Goal: Information Seeking & Learning: Learn about a topic

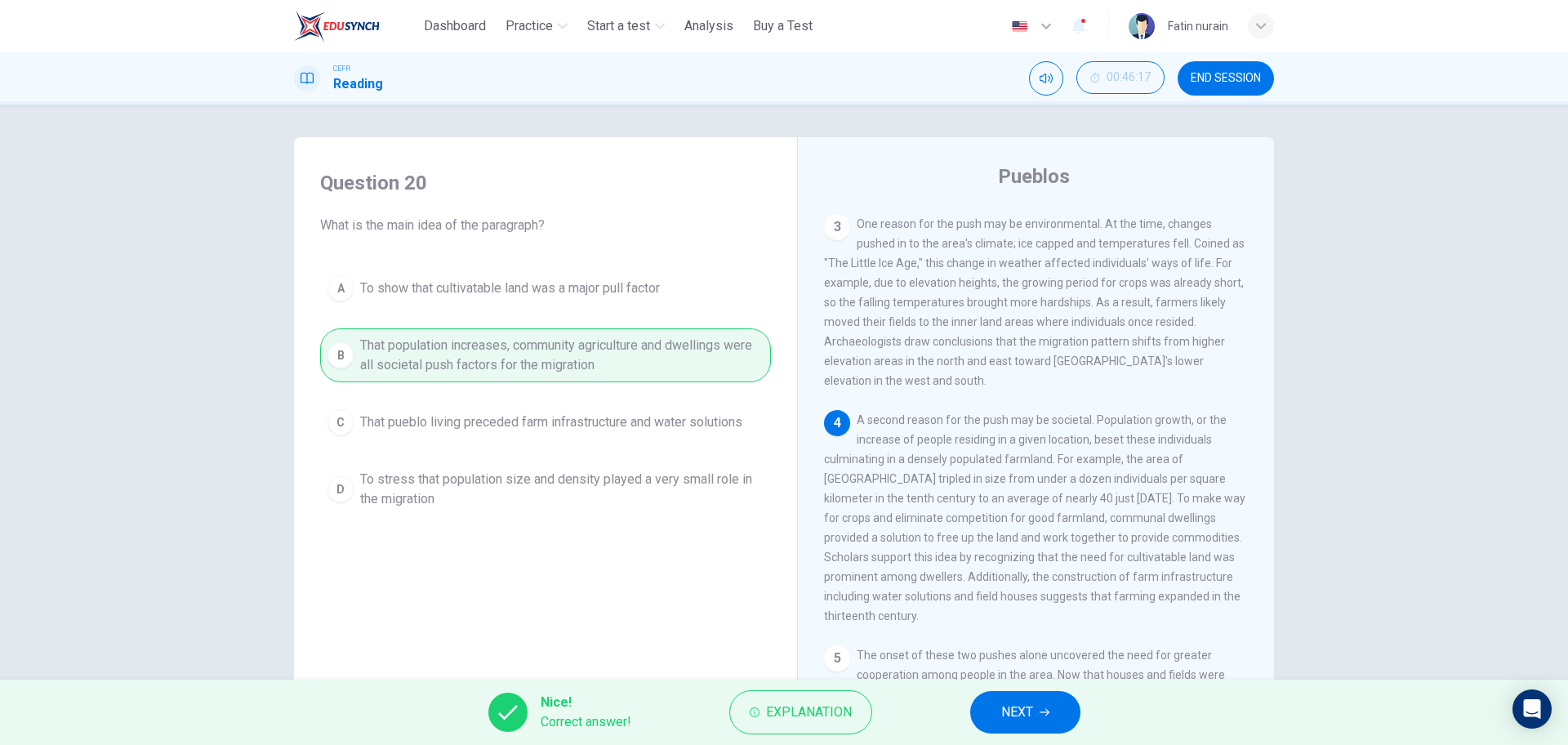
click at [989, 710] on button "NEXT" at bounding box center [1025, 713] width 110 height 43
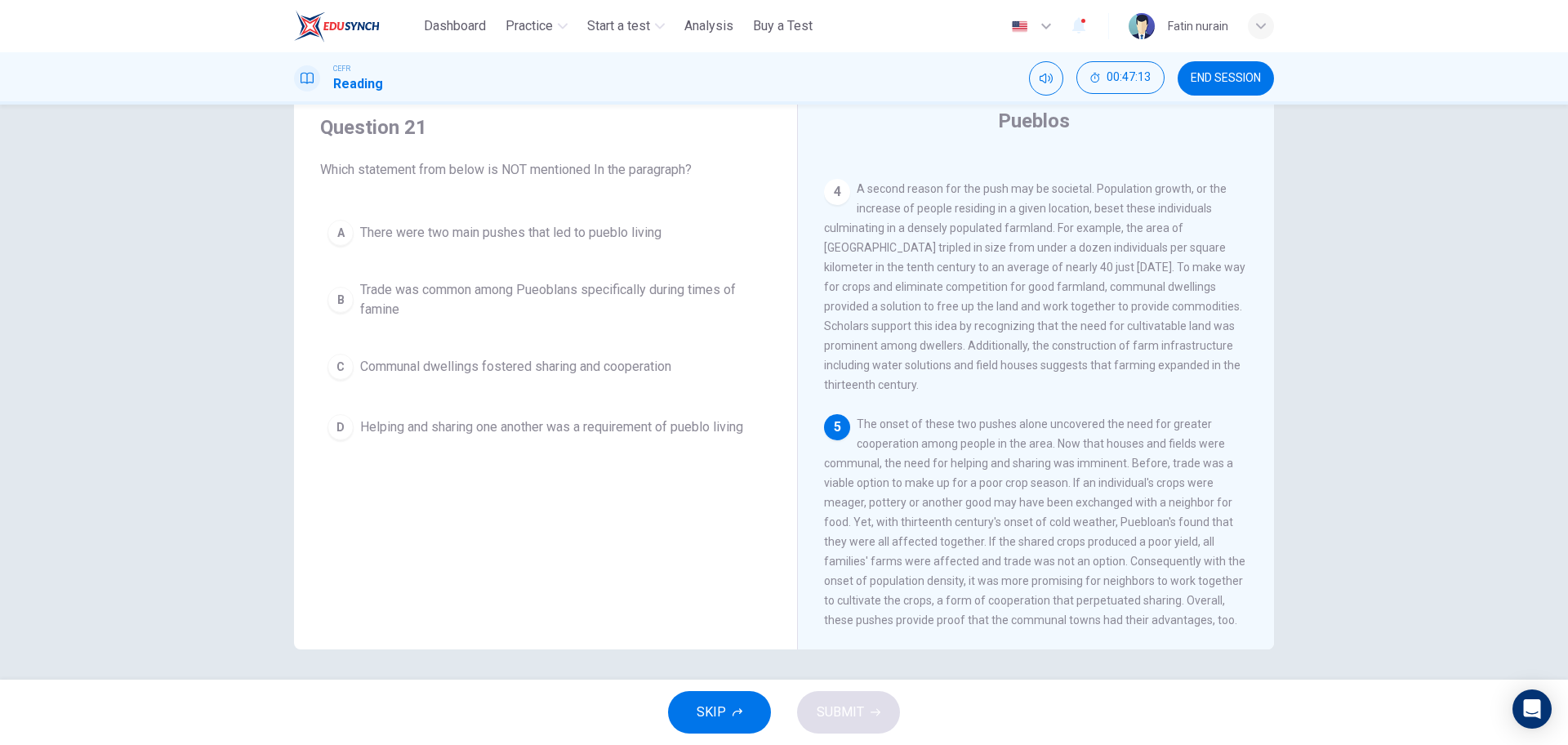
scroll to position [58, 0]
click at [434, 221] on span "There were two main pushes that led to pueblo living" at bounding box center [511, 230] width 302 height 19
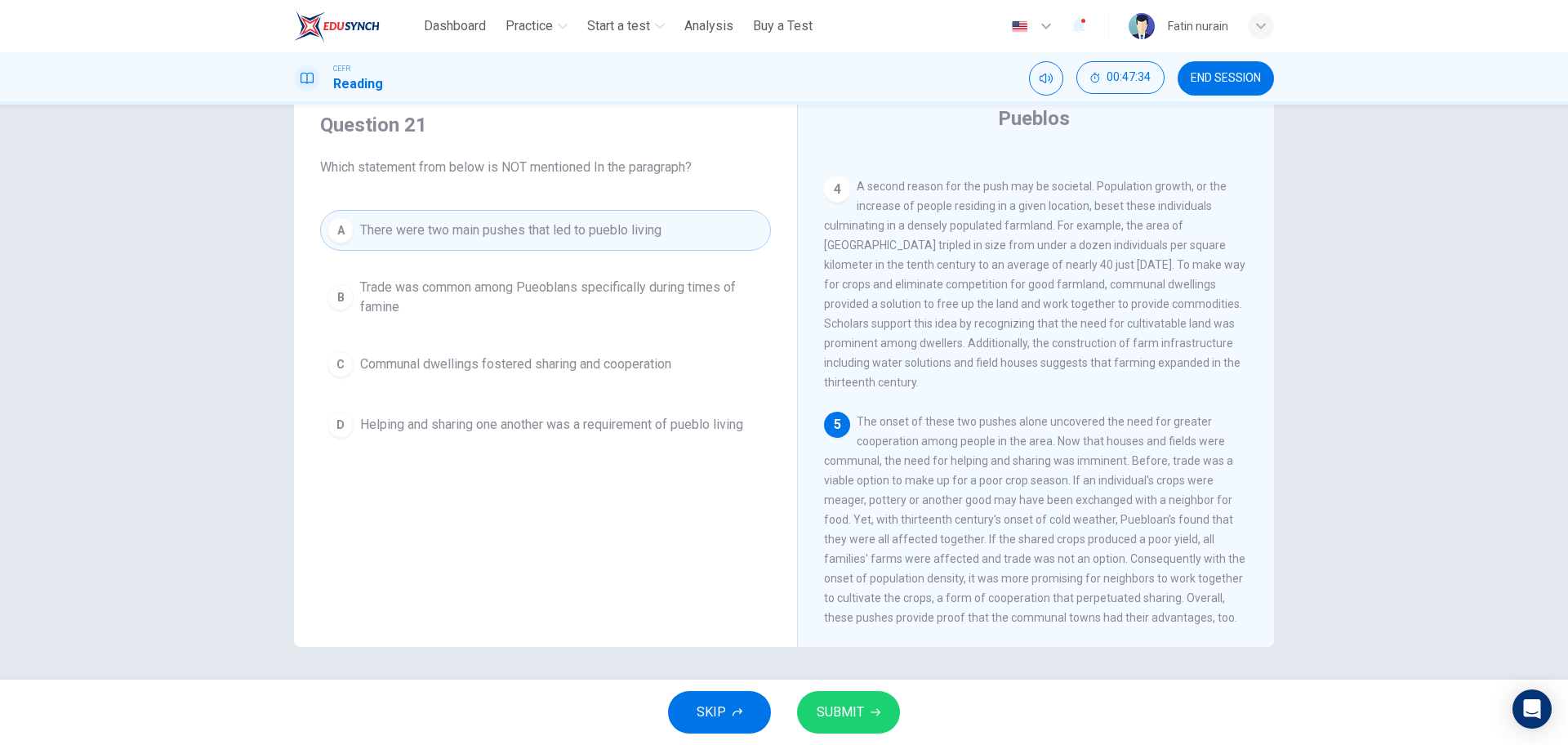
click at [451, 293] on span "Trade was common among Pueoblans specifically during times of famine" at bounding box center [562, 297] width 403 height 39
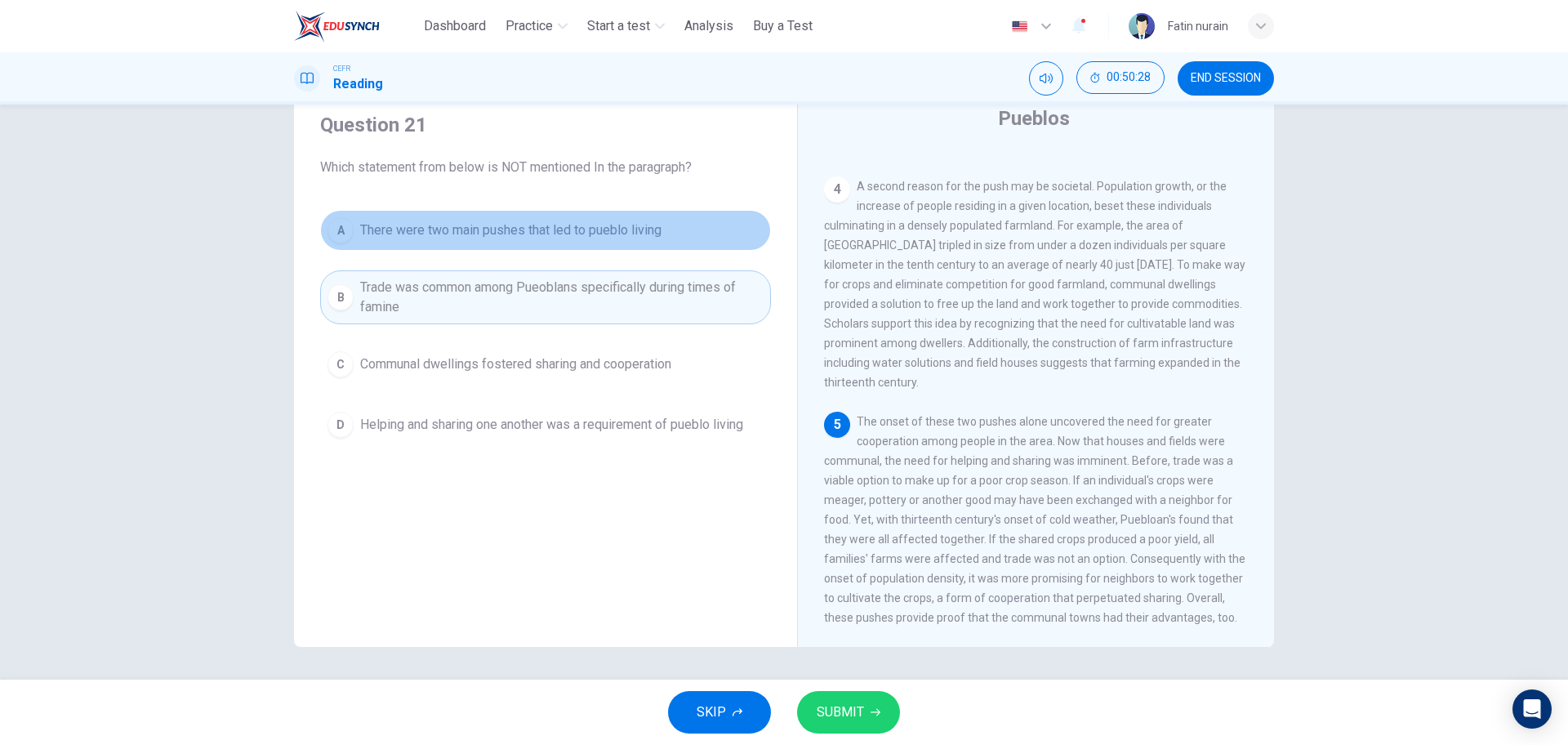
click at [616, 245] on button "A There were two main pushes that led to pueblo living" at bounding box center [545, 231] width 451 height 41
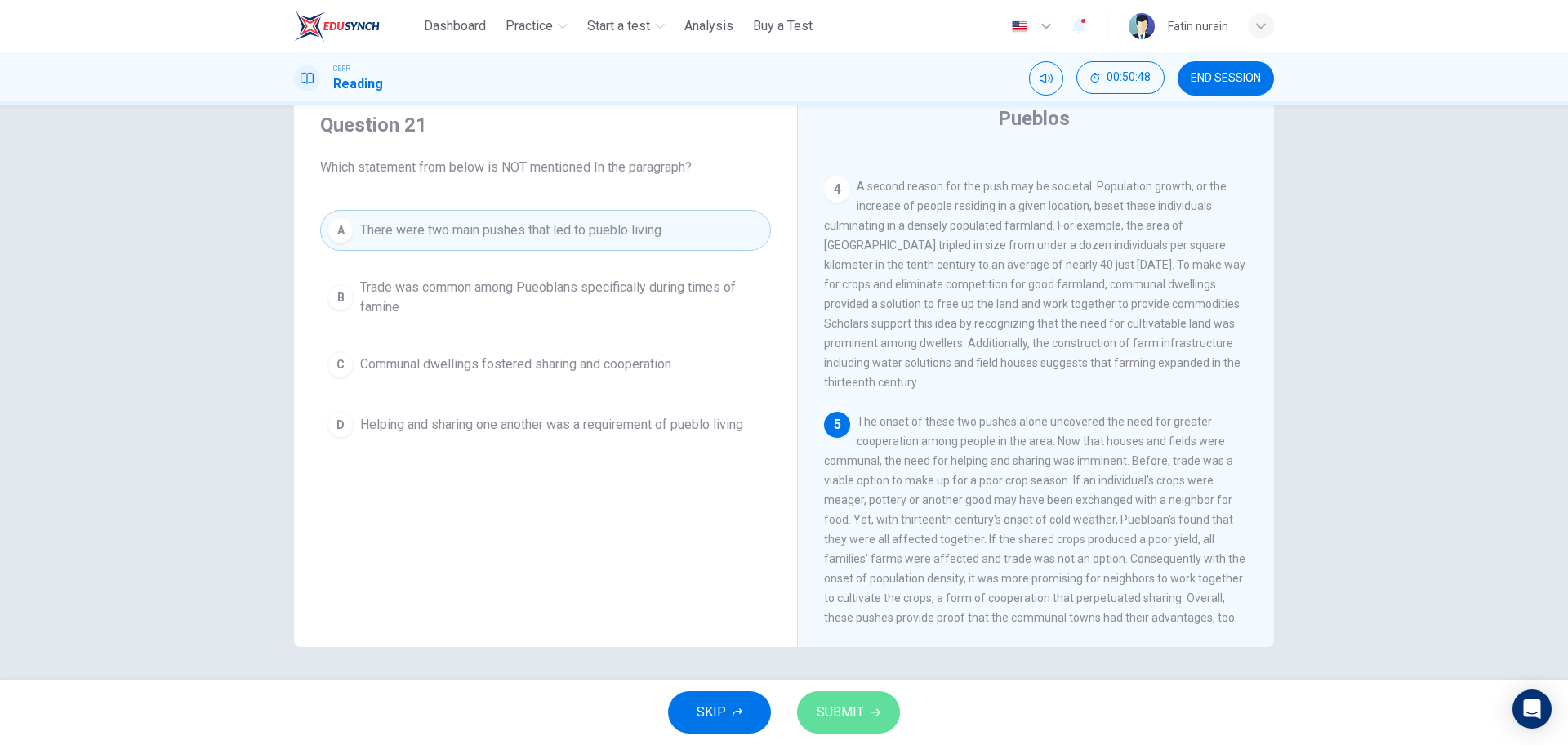
click at [812, 721] on button "SUBMIT" at bounding box center [849, 713] width 103 height 43
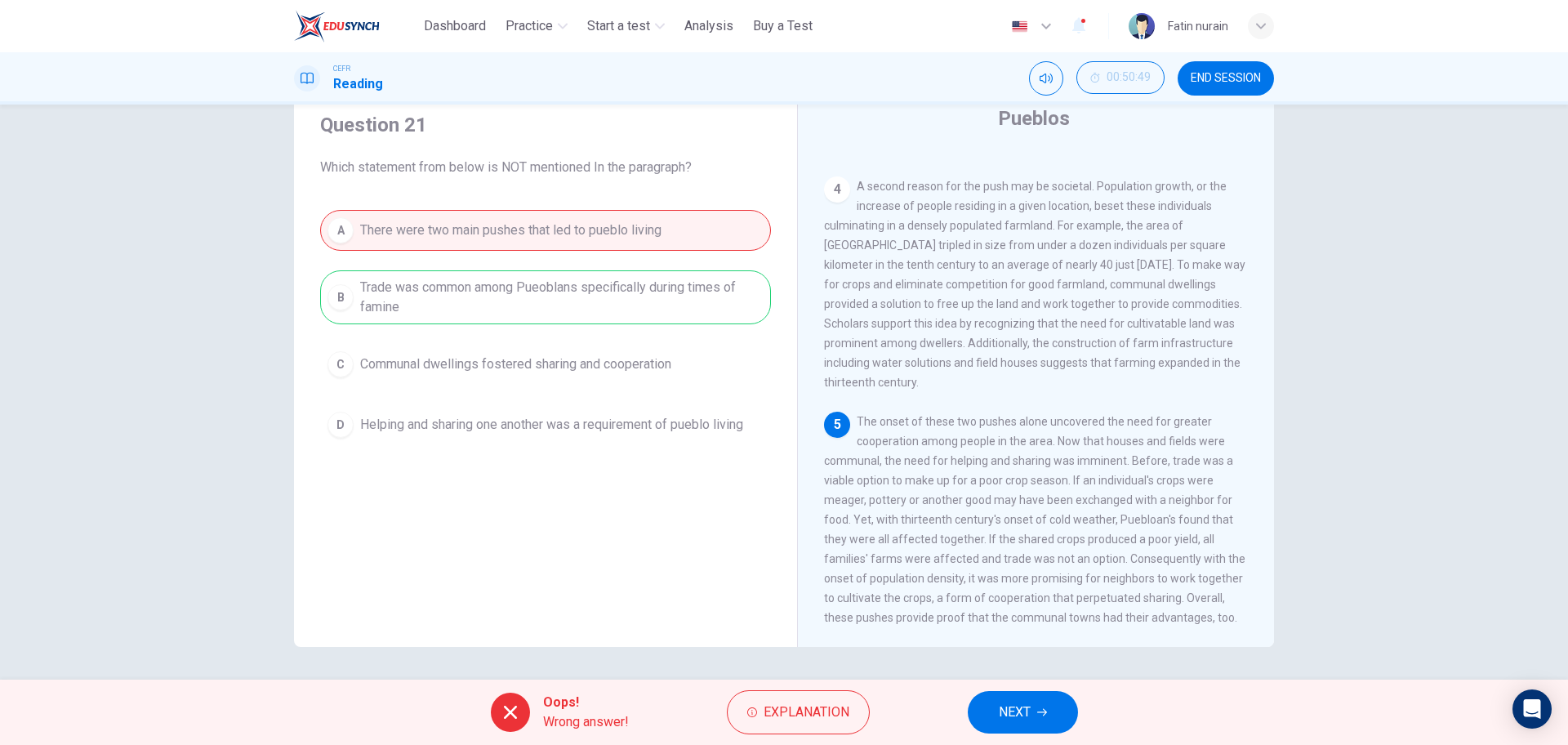
click at [993, 717] on button "NEXT" at bounding box center [1023, 713] width 110 height 43
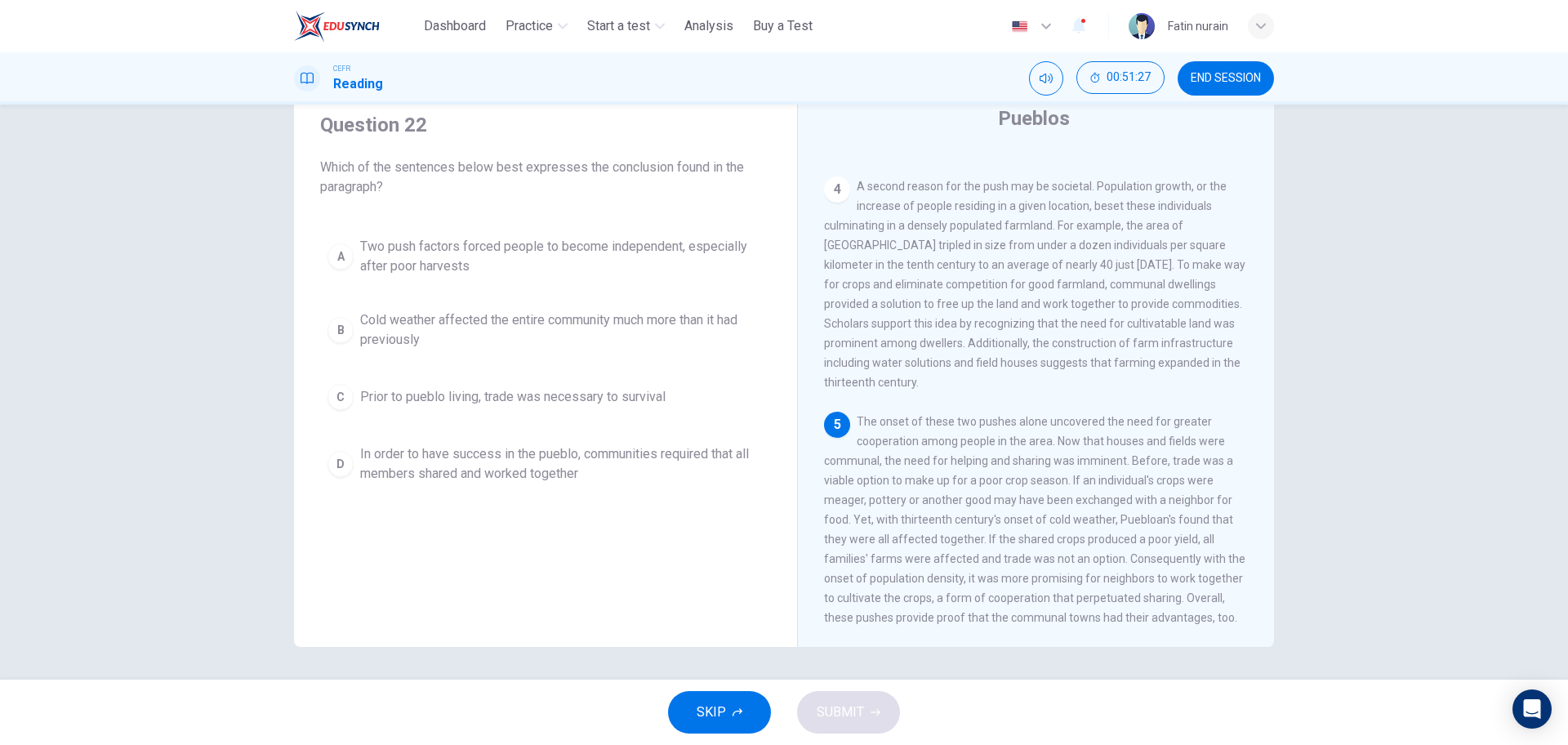
click at [495, 474] on span "In order to have success in the pueblo, communities required that all members s…" at bounding box center [562, 464] width 403 height 39
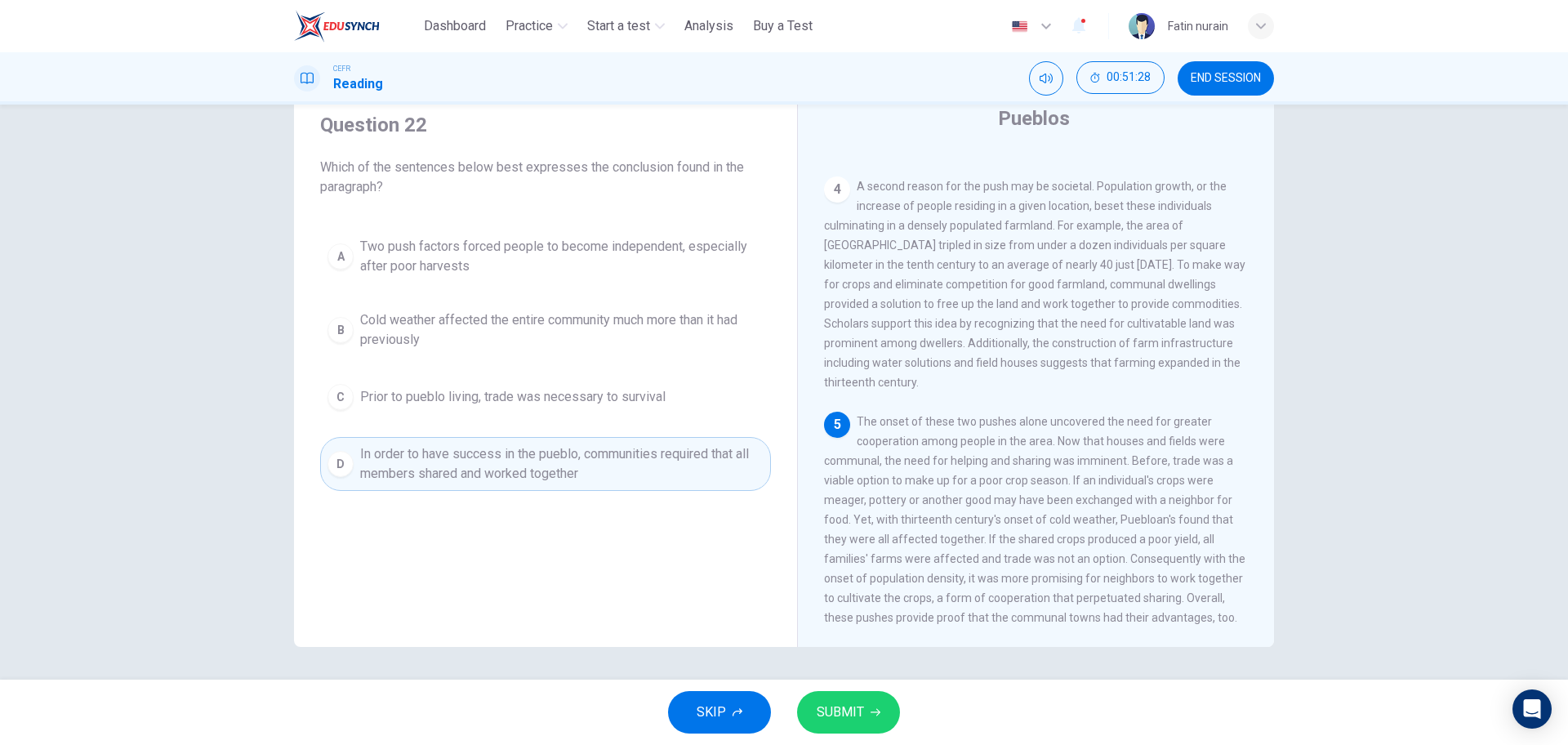
click at [853, 699] on button "SUBMIT" at bounding box center [849, 713] width 103 height 43
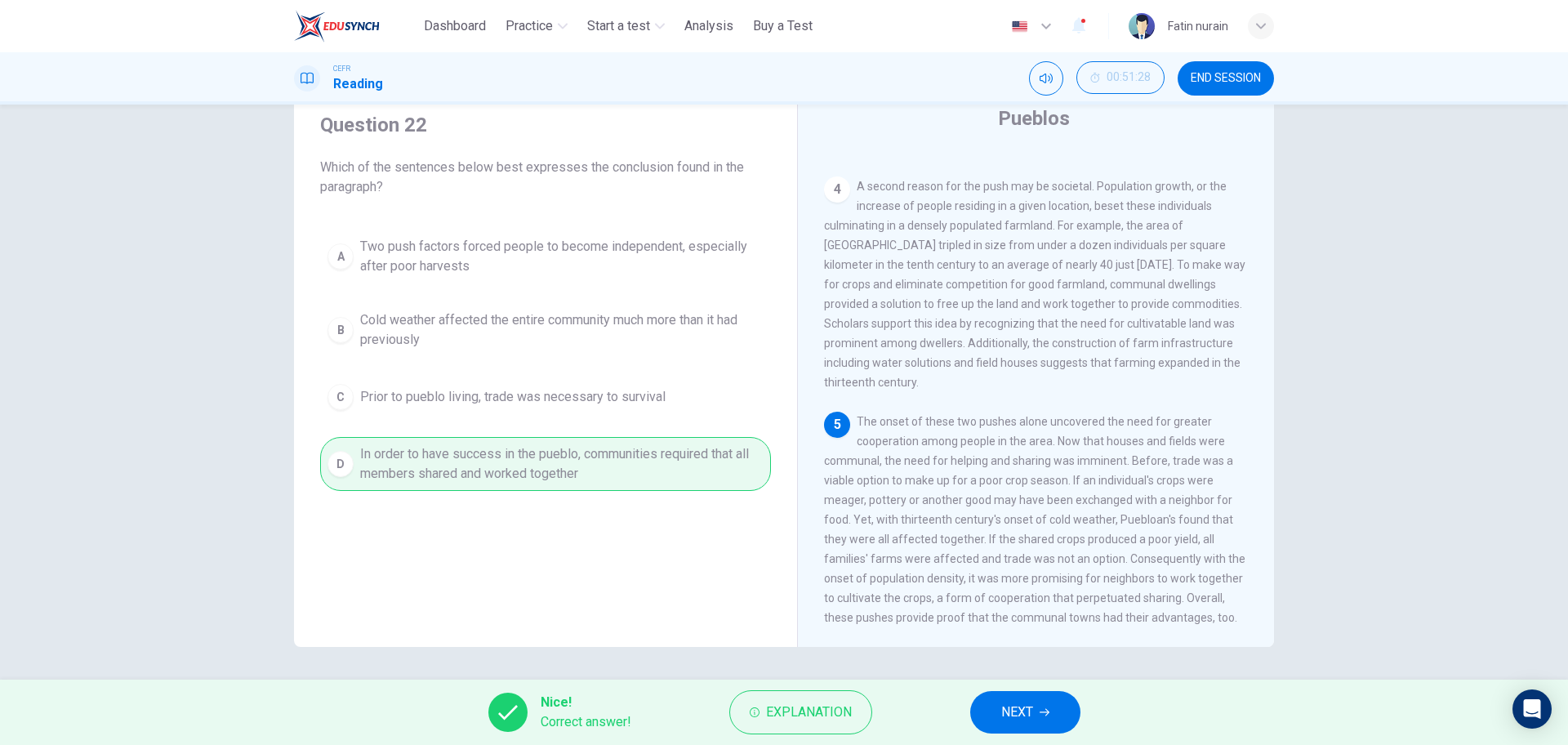
click at [981, 714] on button "NEXT" at bounding box center [1025, 713] width 110 height 43
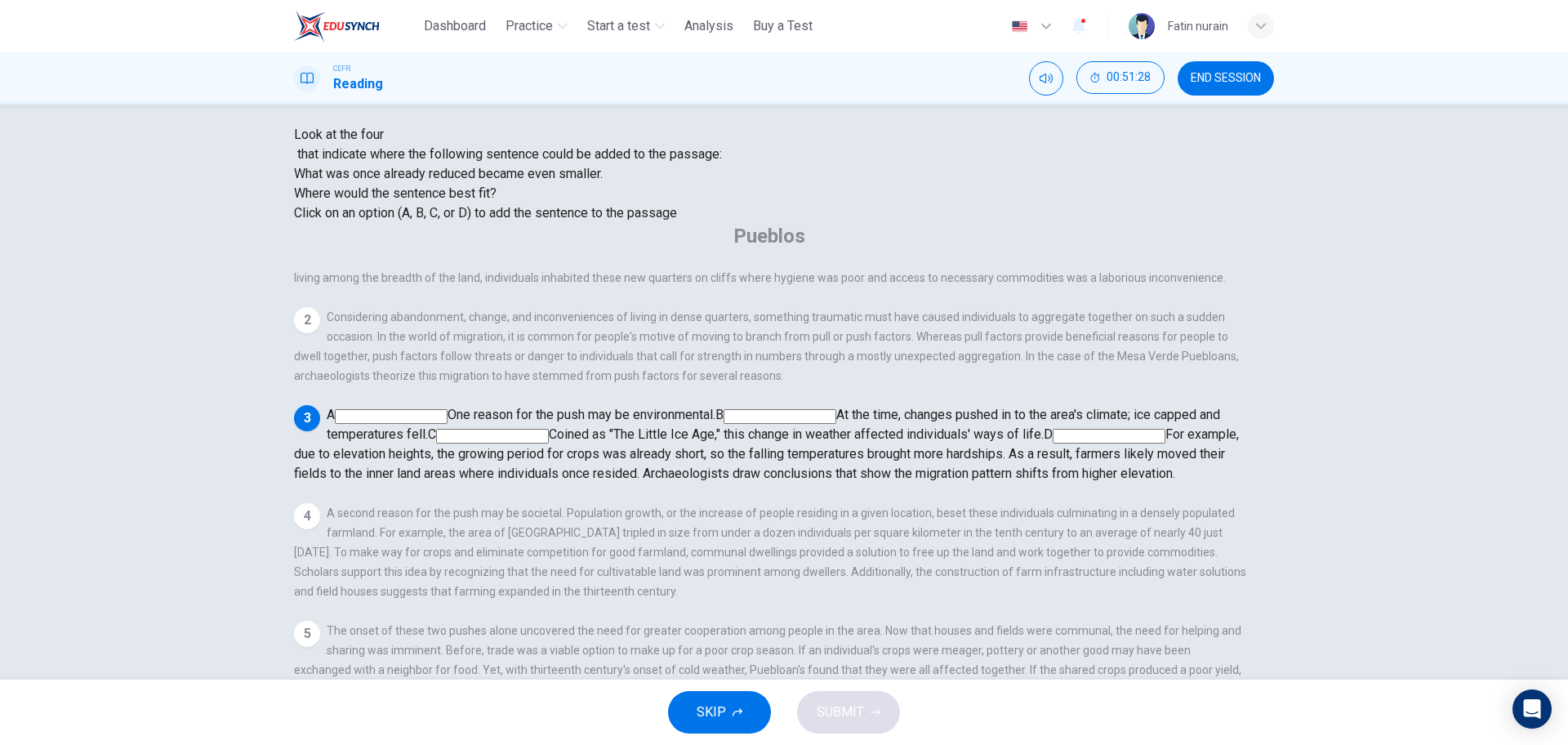
scroll to position [215, 0]
click at [1053, 428] on input at bounding box center [1109, 435] width 113 height 15
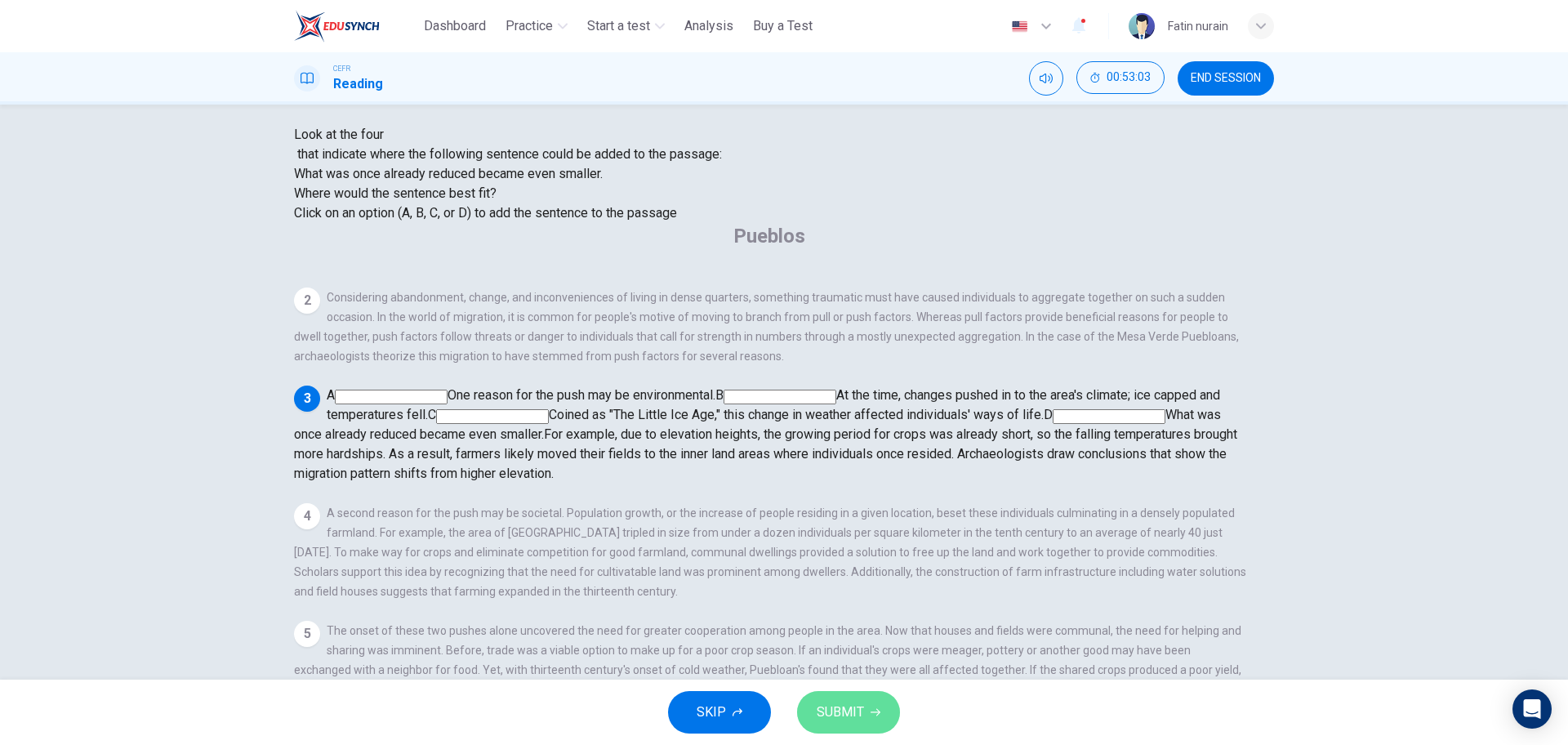
click at [833, 722] on span "SUBMIT" at bounding box center [840, 712] width 48 height 22
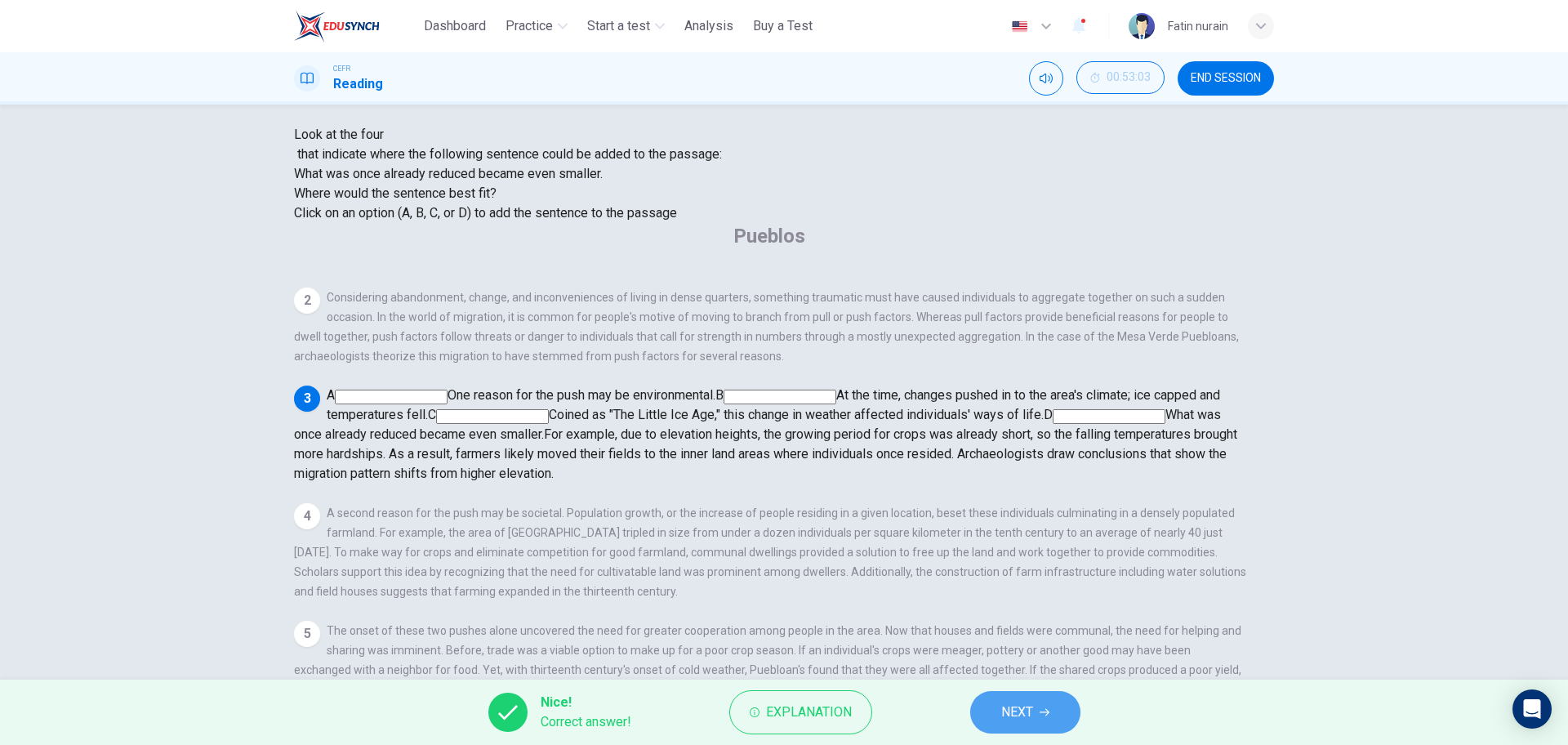
click at [1041, 712] on icon "button" at bounding box center [1045, 712] width 10 height 10
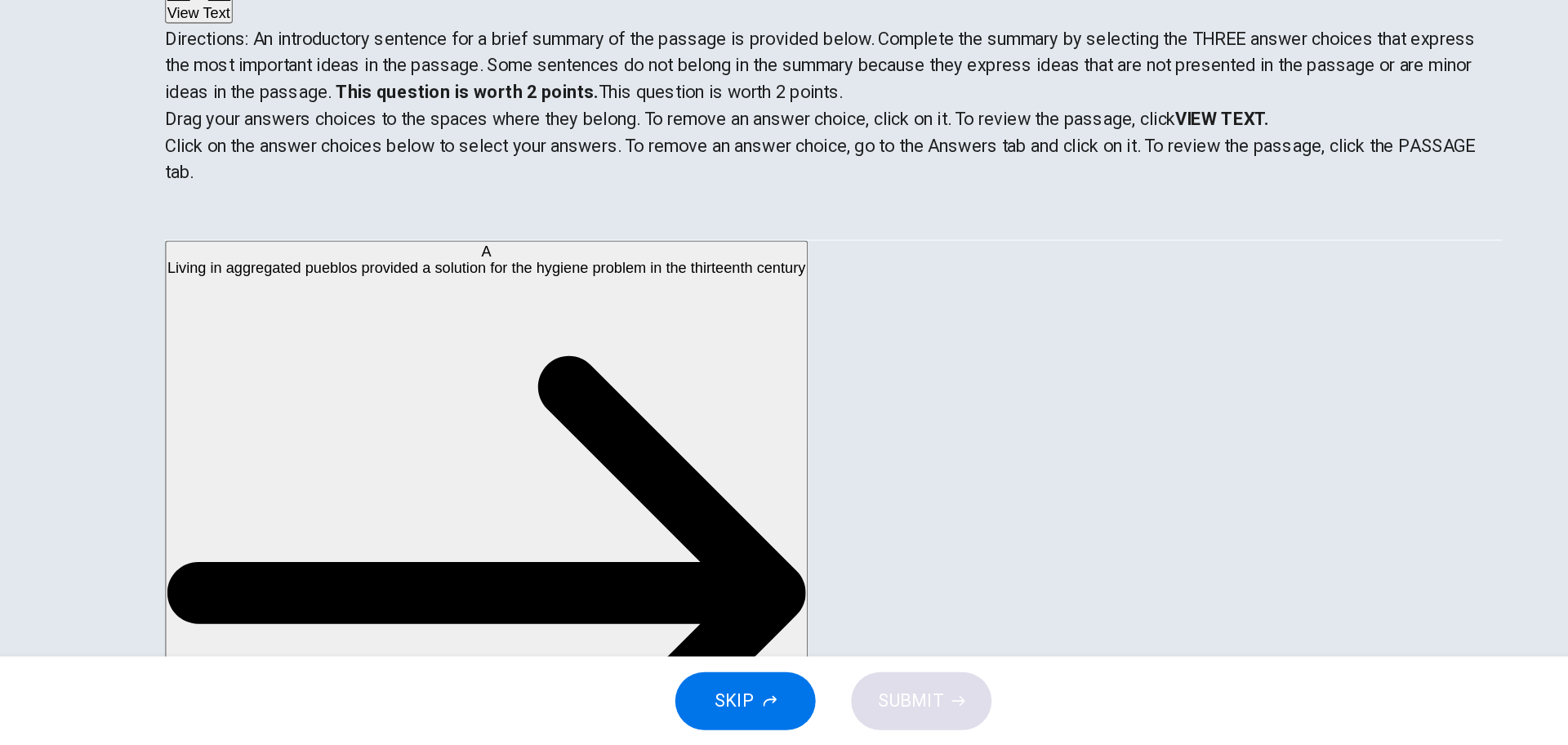
scroll to position [0, 0]
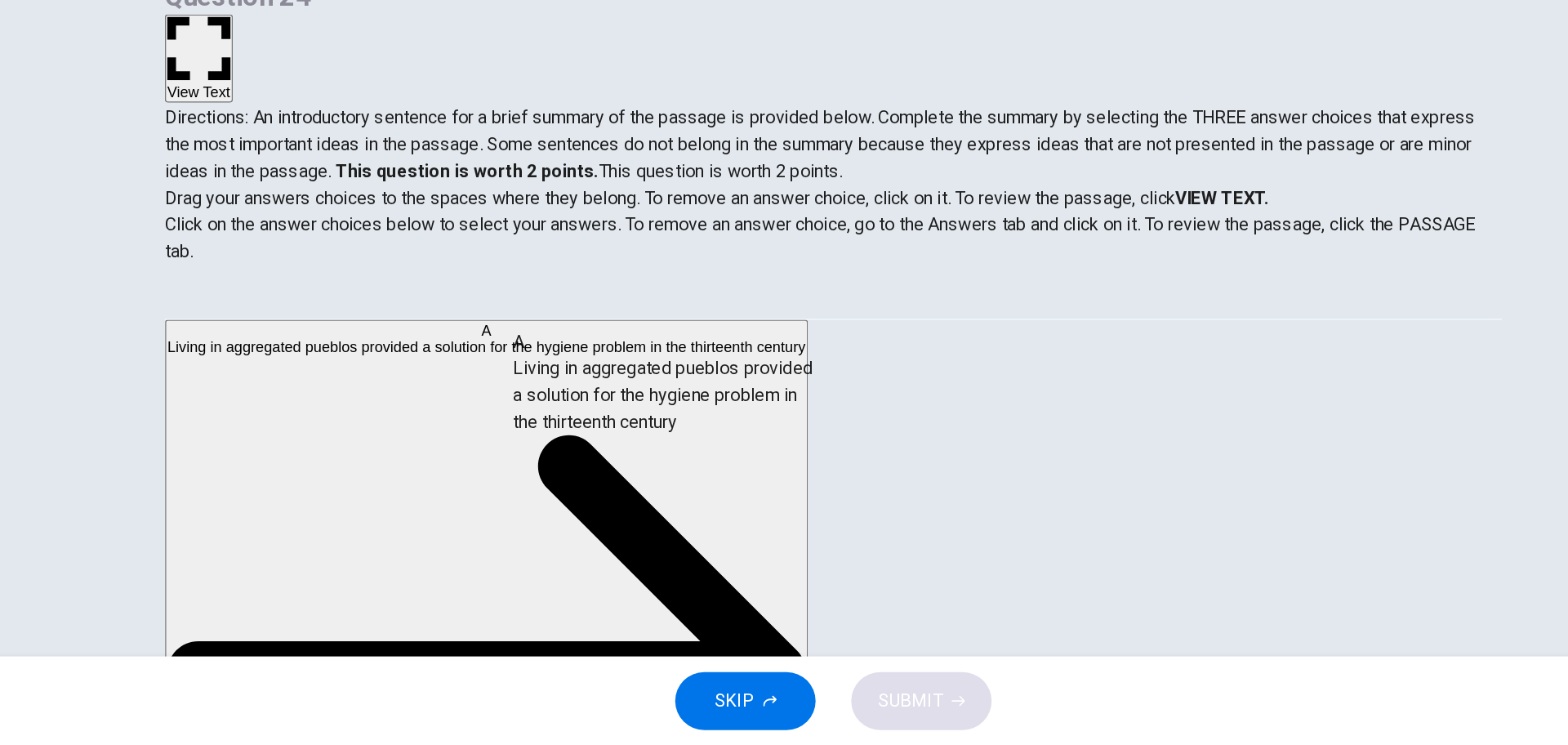
drag, startPoint x: 494, startPoint y: 501, endPoint x: 695, endPoint y: 515, distance: 201.5
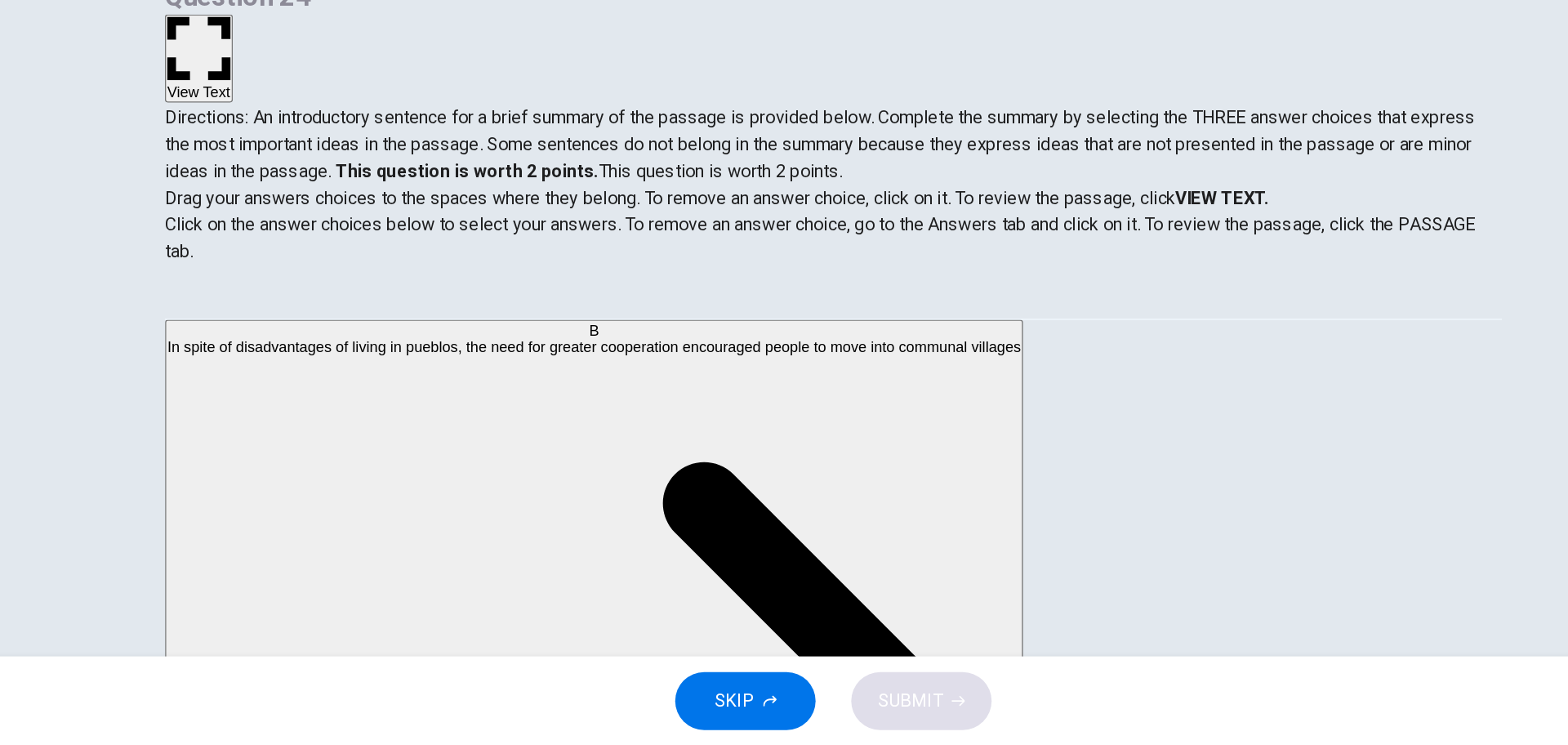
scroll to position [414, 0]
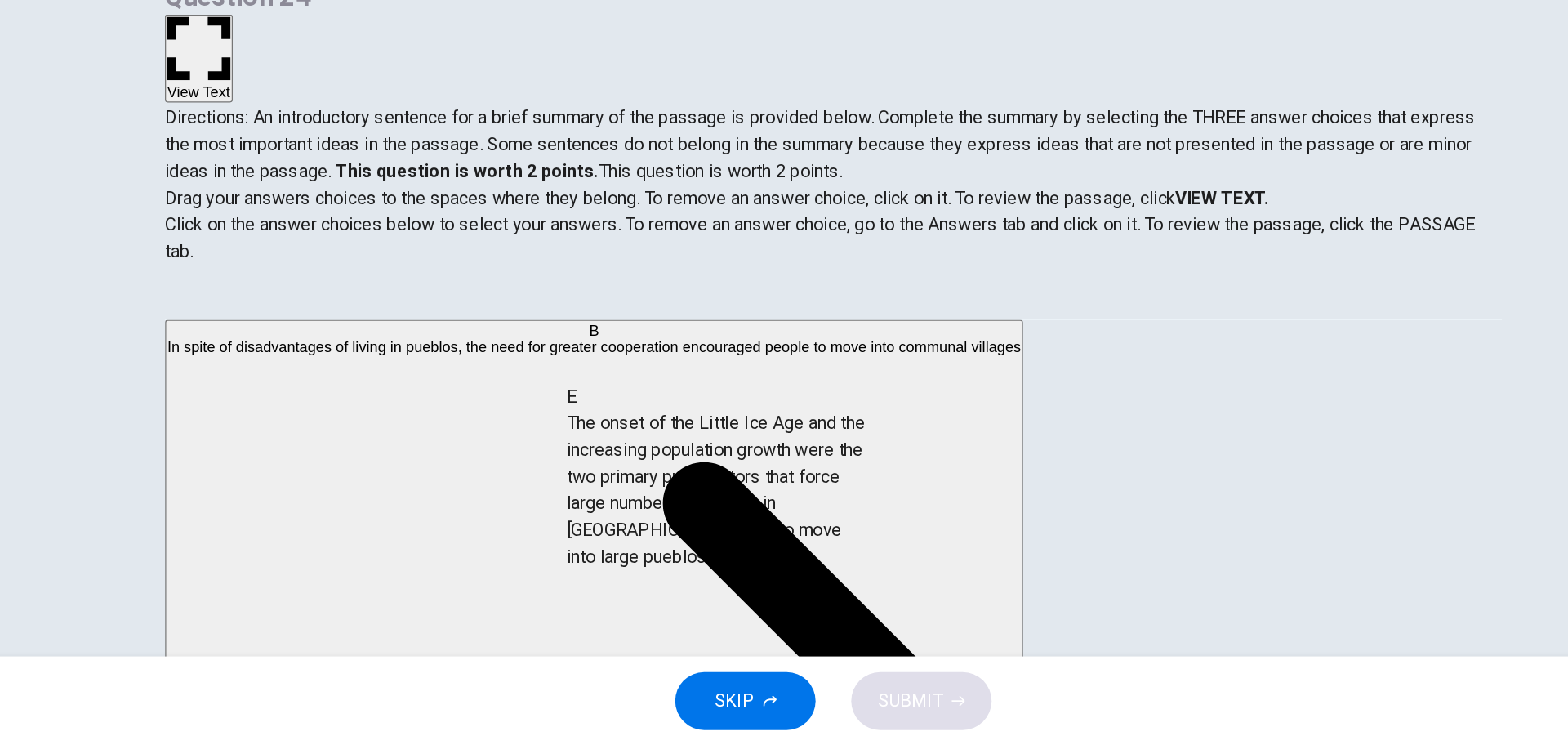
drag, startPoint x: 476, startPoint y: 554, endPoint x: 752, endPoint y: 577, distance: 277.0
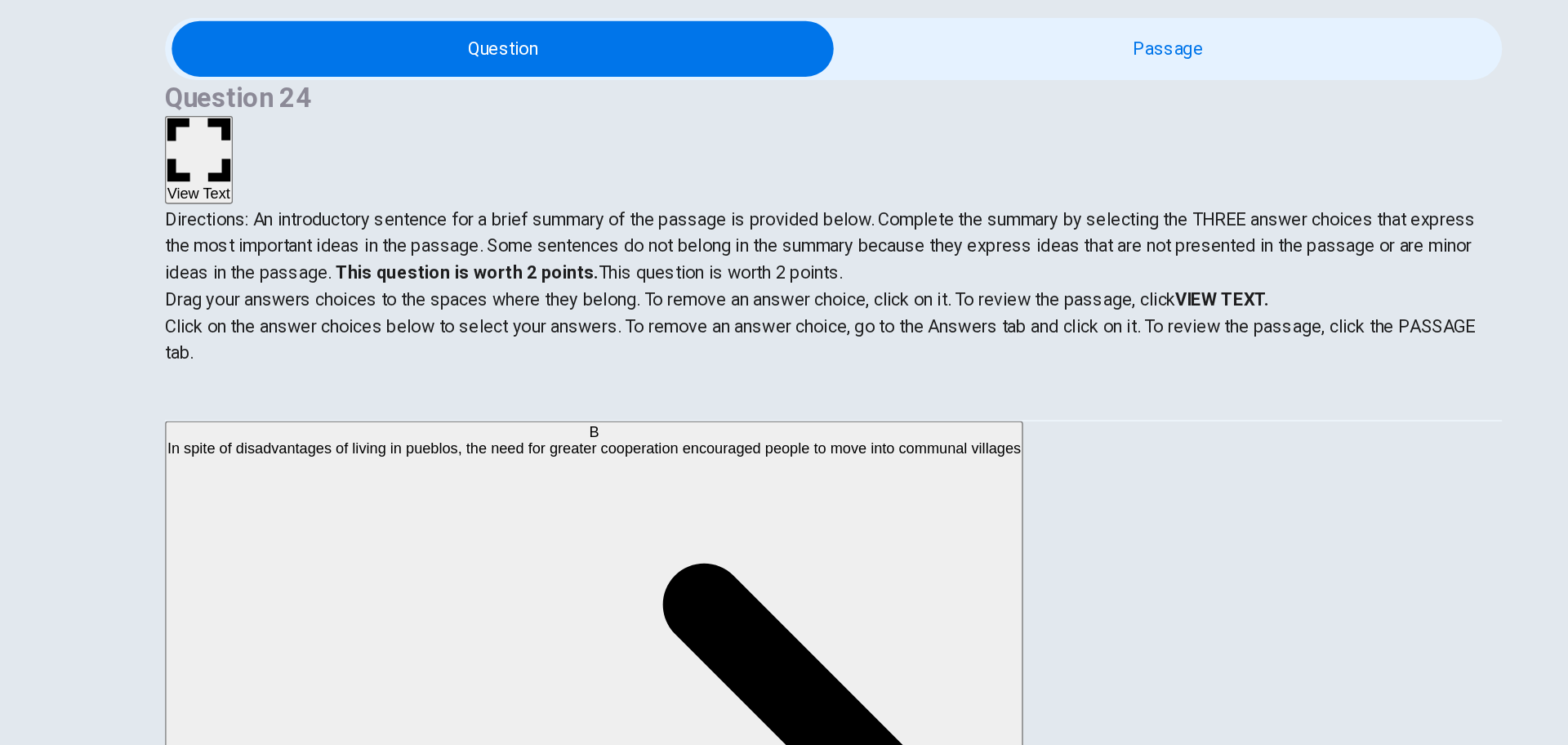
scroll to position [58, 0]
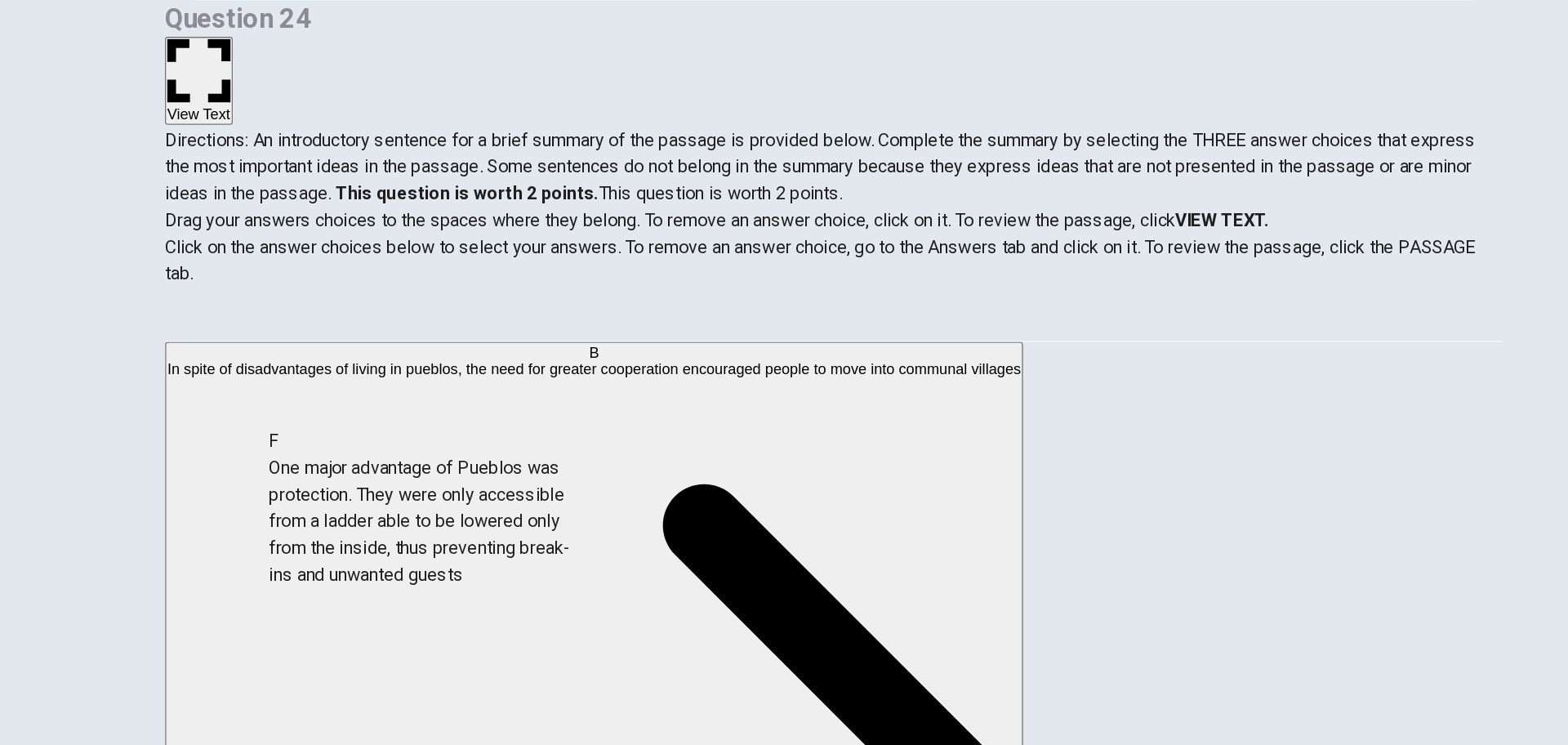
drag, startPoint x: 436, startPoint y: 541, endPoint x: 488, endPoint y: 530, distance: 53.2
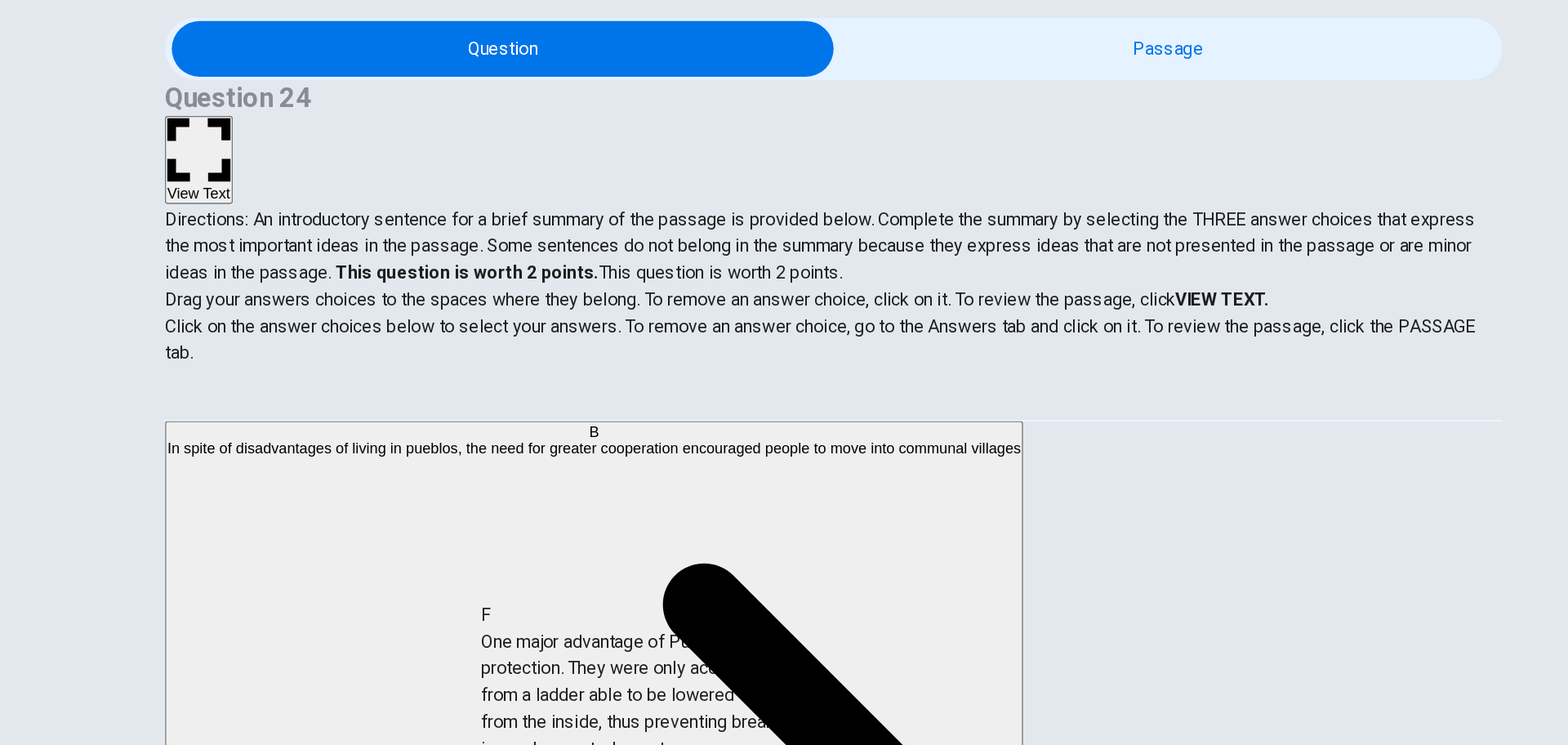
scroll to position [72, 0]
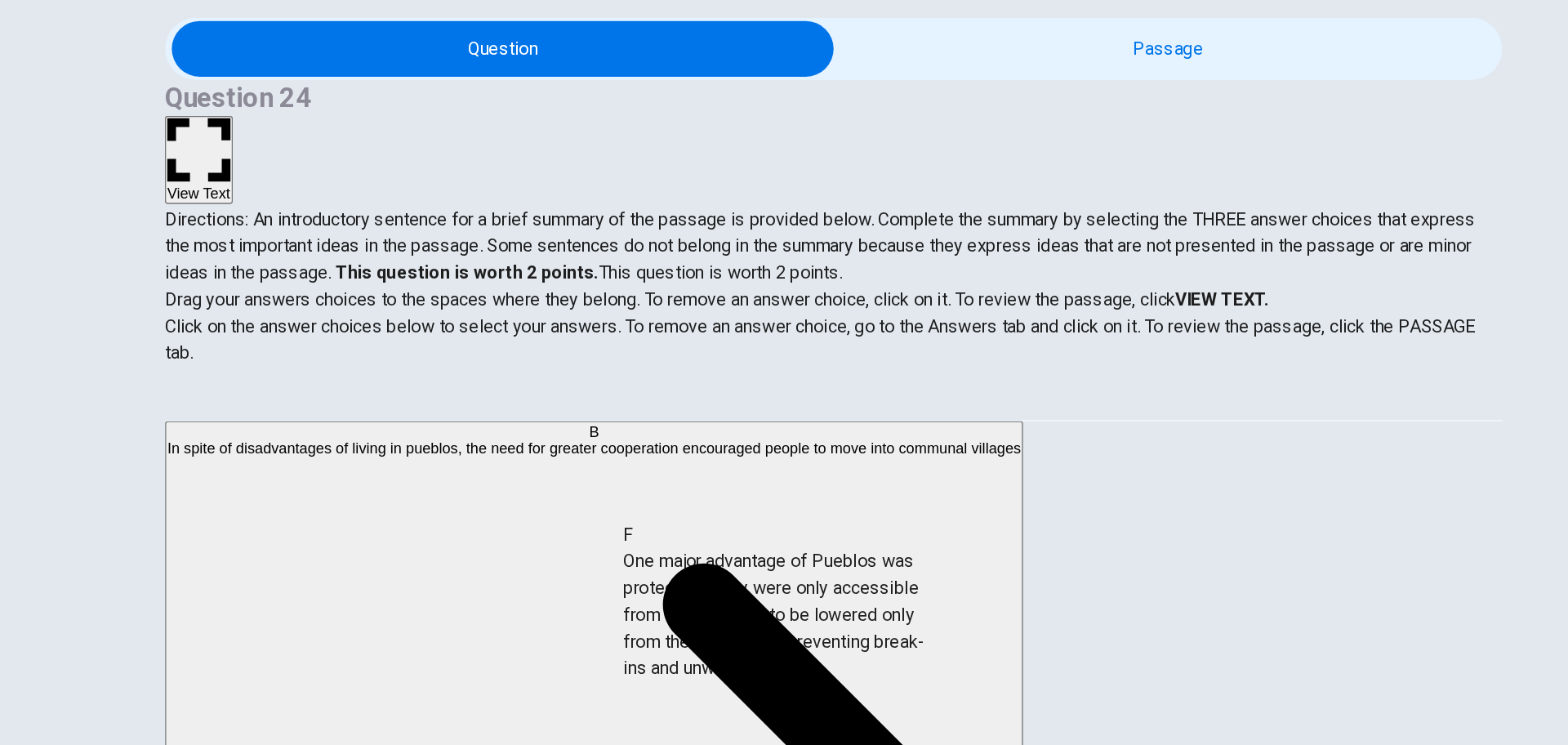
drag, startPoint x: 498, startPoint y: 573, endPoint x: 815, endPoint y: 577, distance: 317.0
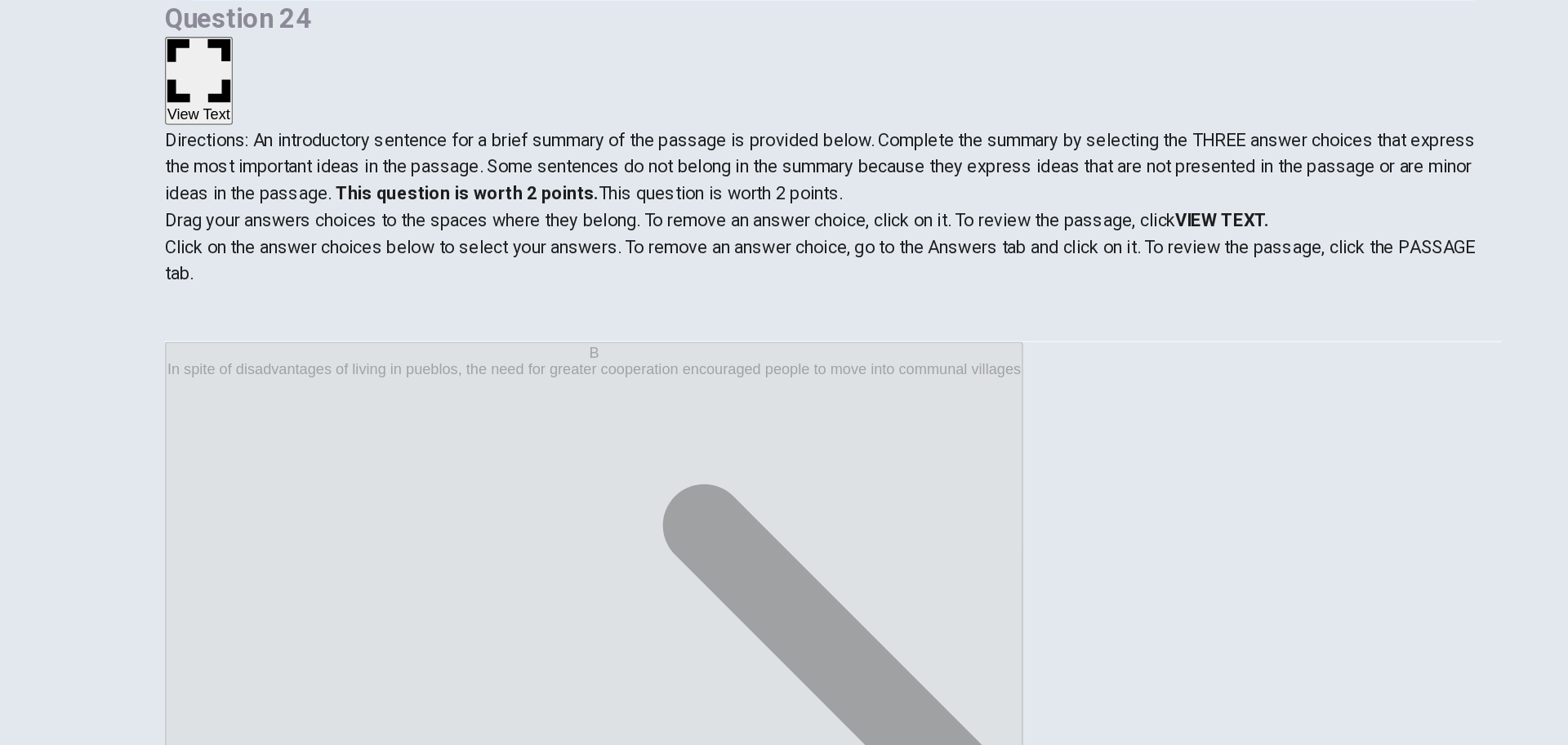
scroll to position [0, 0]
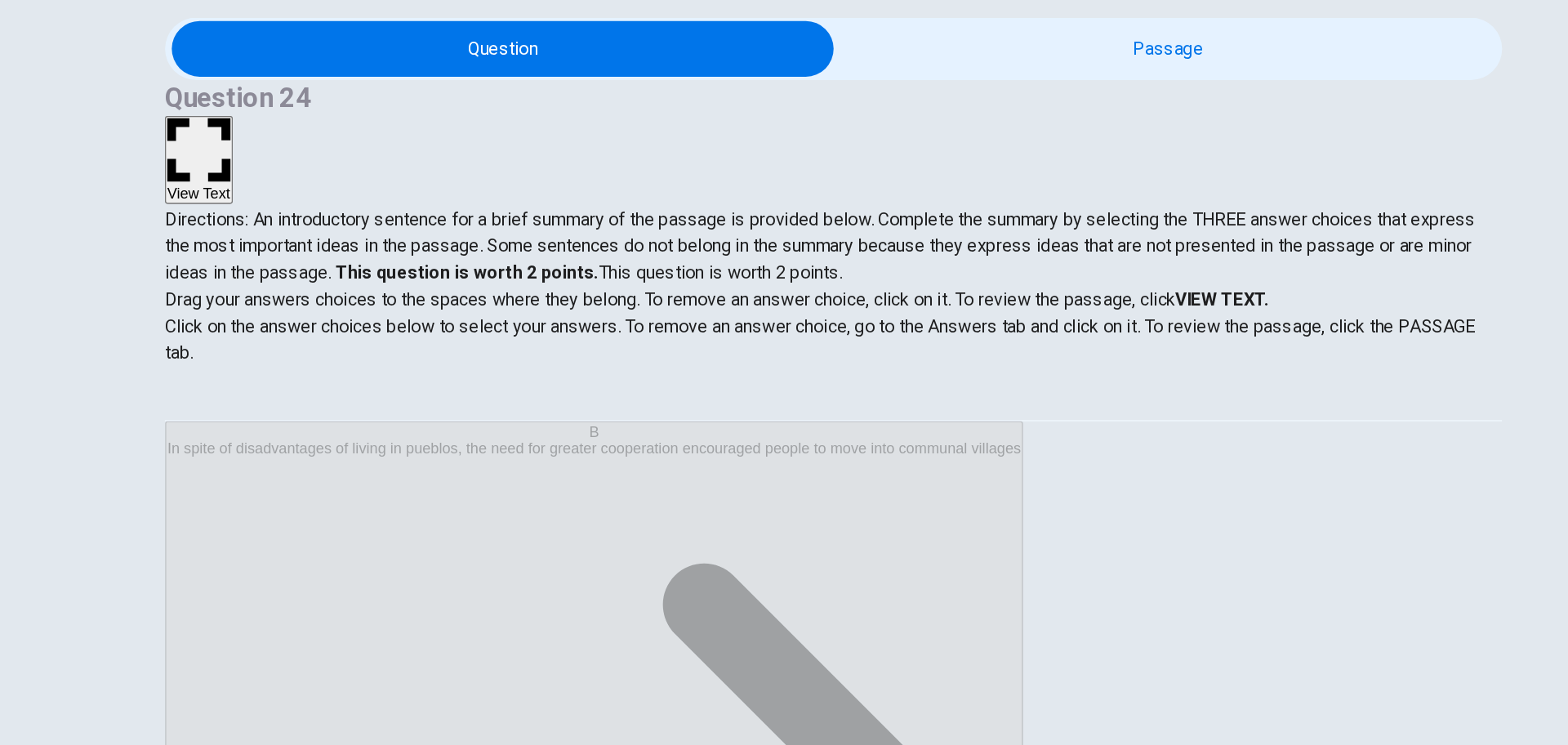
click at [344, 209] on button "View Text" at bounding box center [318, 242] width 50 height 64
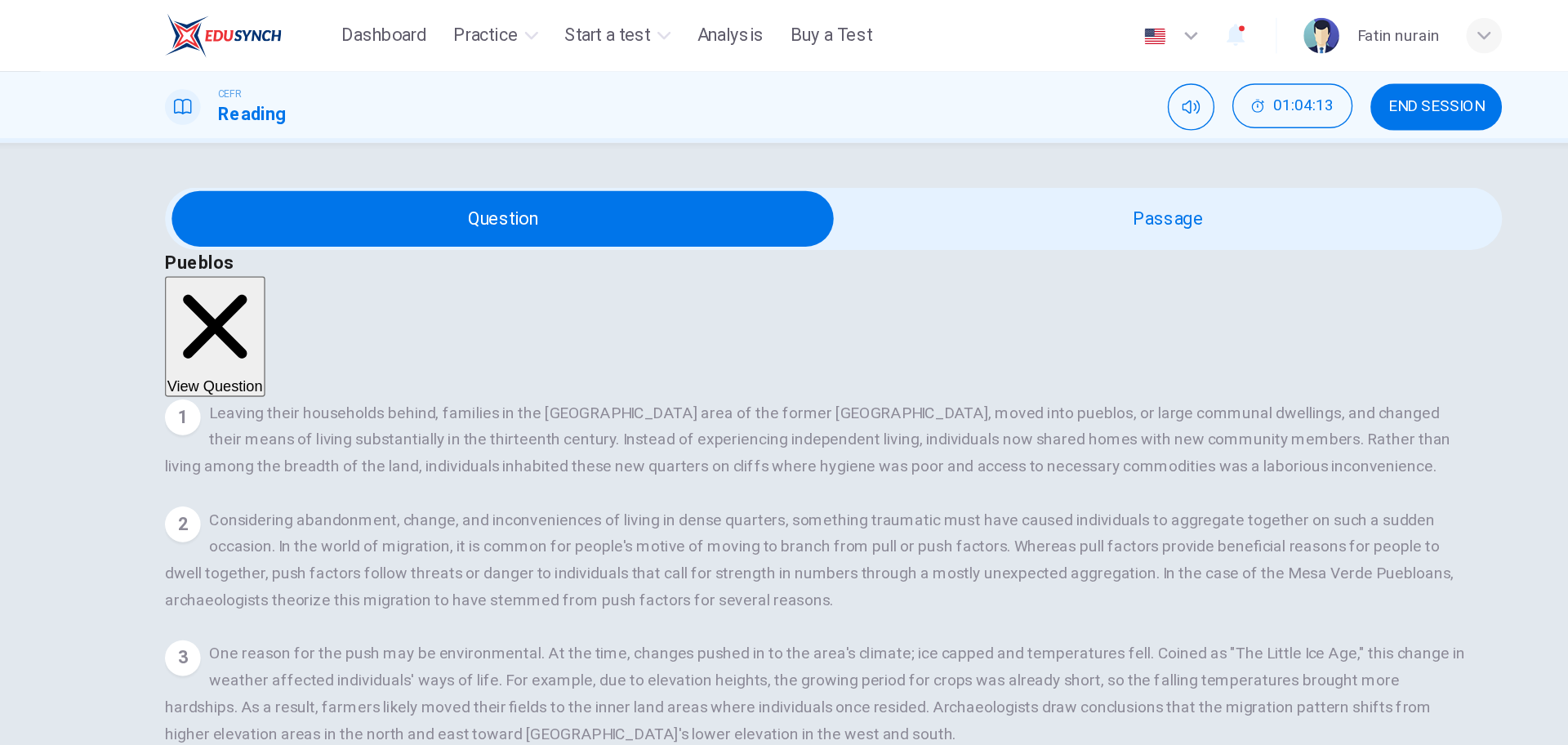
click at [367, 203] on button "View Question" at bounding box center [330, 246] width 73 height 89
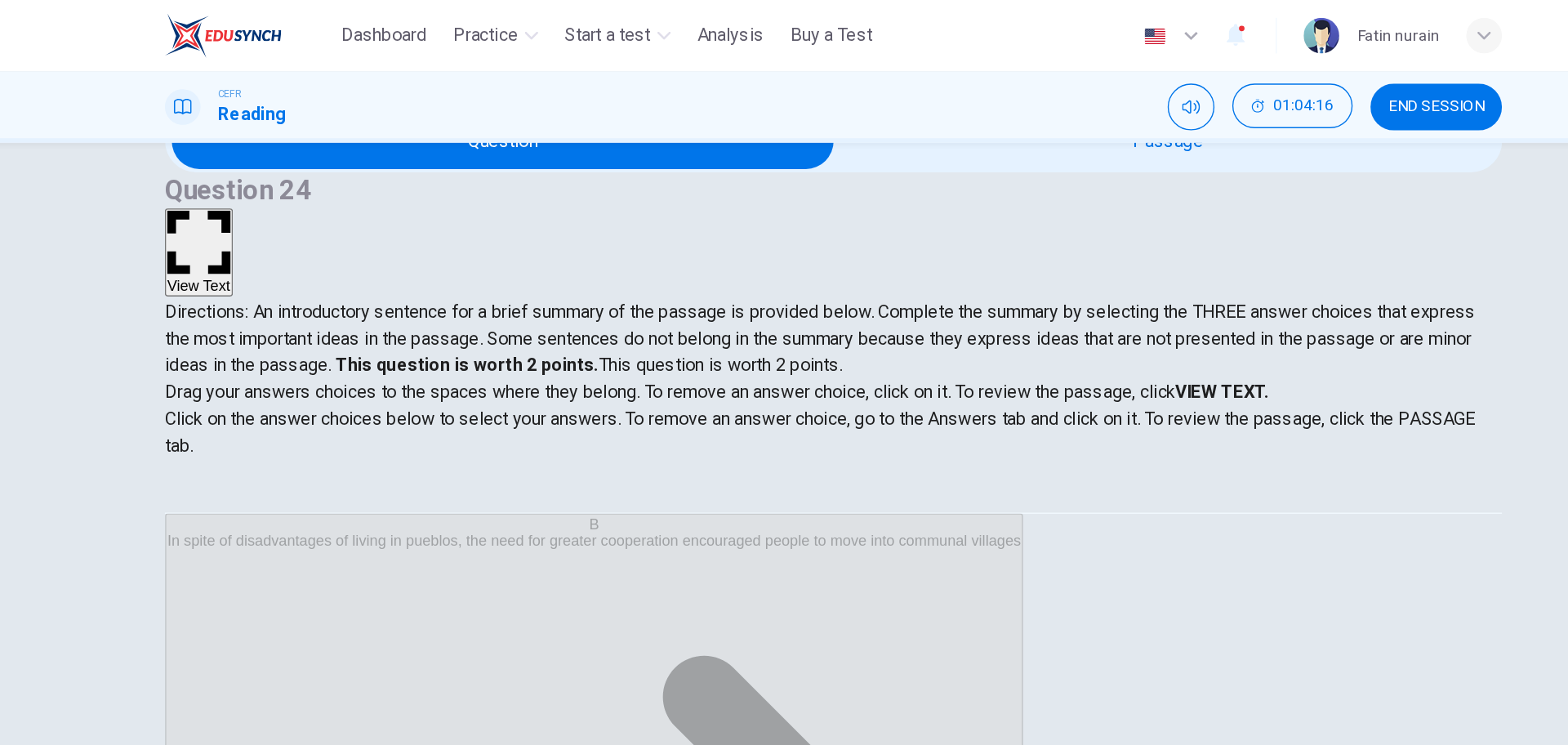
scroll to position [58, 0]
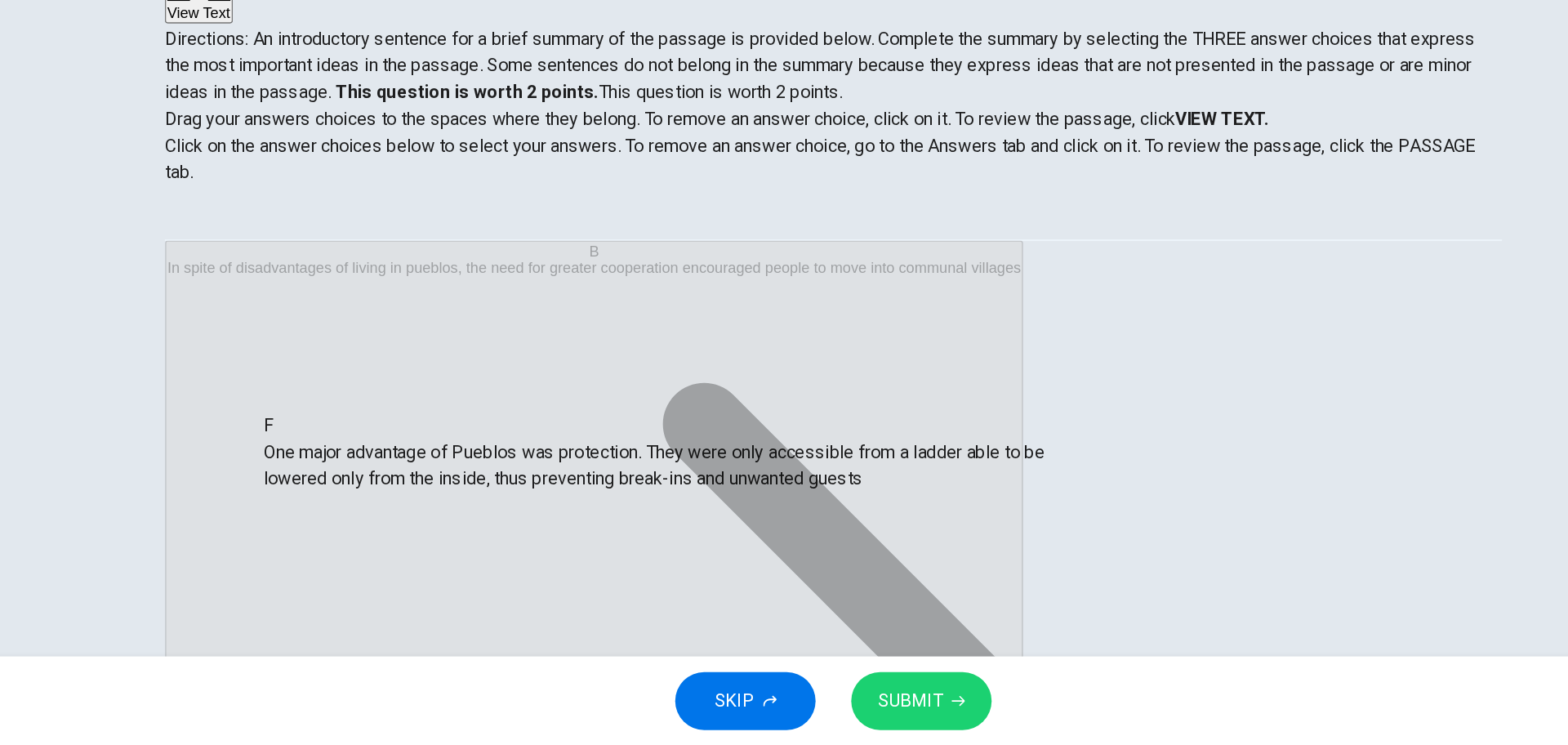
drag, startPoint x: 849, startPoint y: 579, endPoint x: 569, endPoint y: 530, distance: 284.3
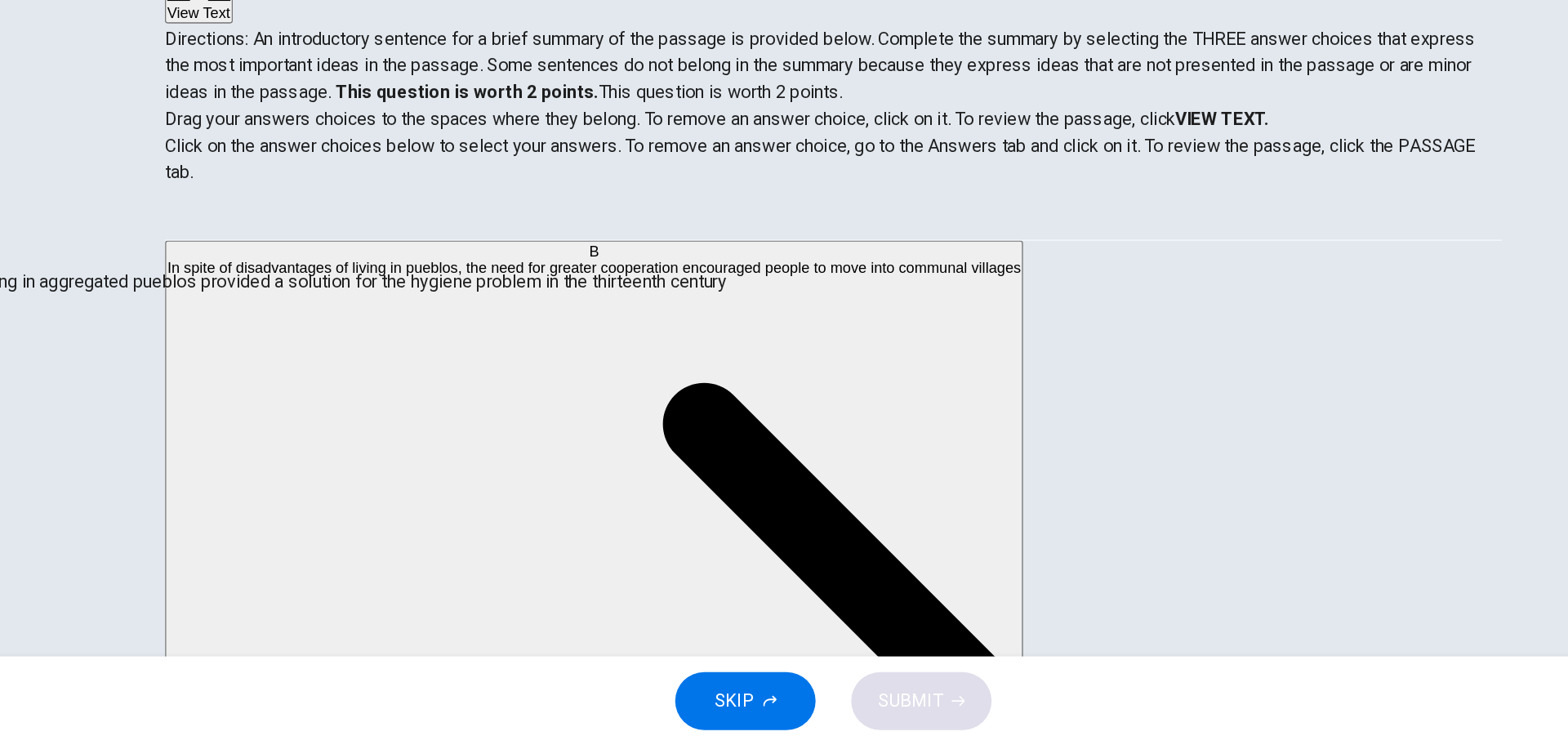
drag, startPoint x: 899, startPoint y: 433, endPoint x: 445, endPoint y: 412, distance: 454.5
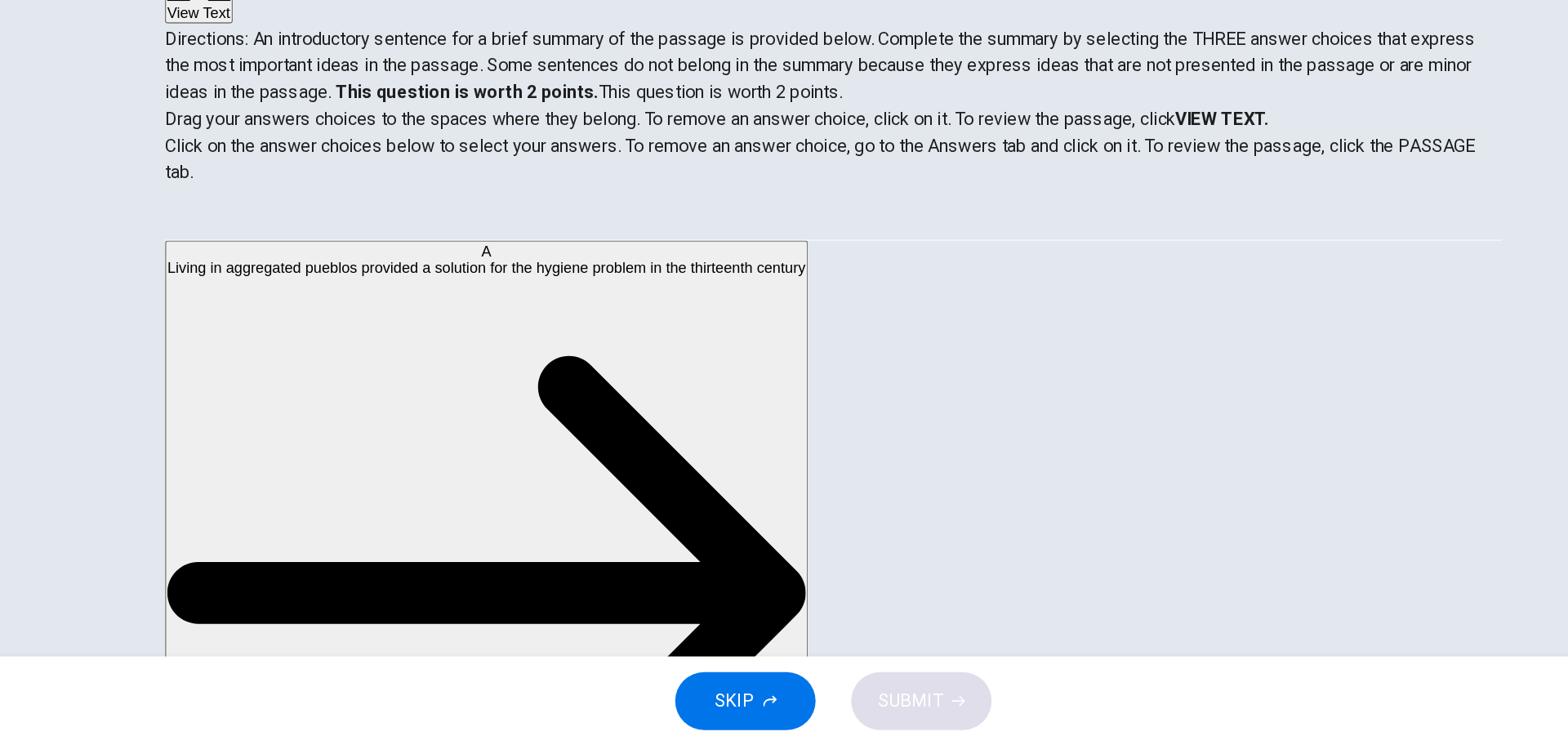
scroll to position [77, 0]
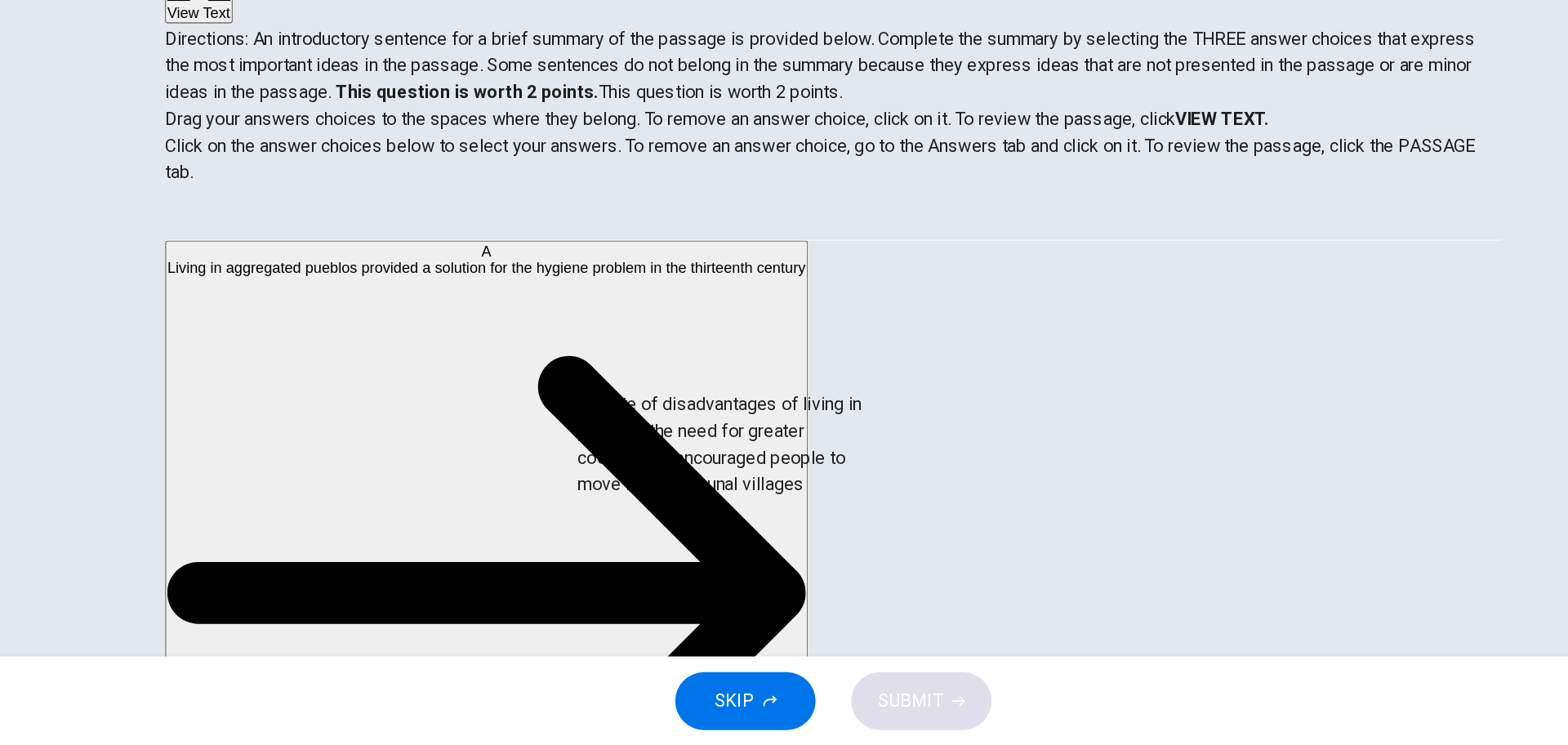
drag, startPoint x: 395, startPoint y: 479, endPoint x: 675, endPoint y: 544, distance: 287.4
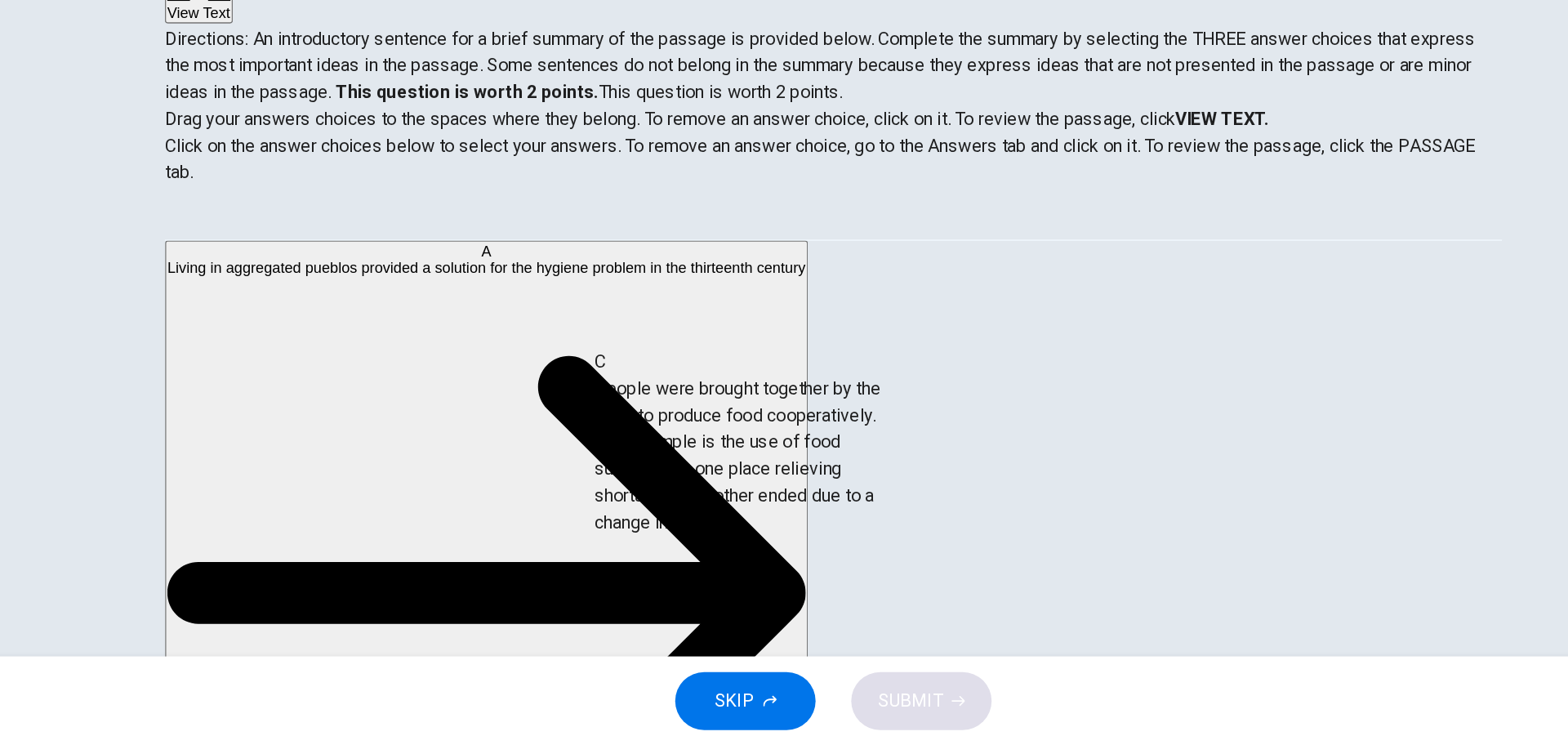
drag, startPoint x: 485, startPoint y: 526, endPoint x: 782, endPoint y: 582, distance: 302.2
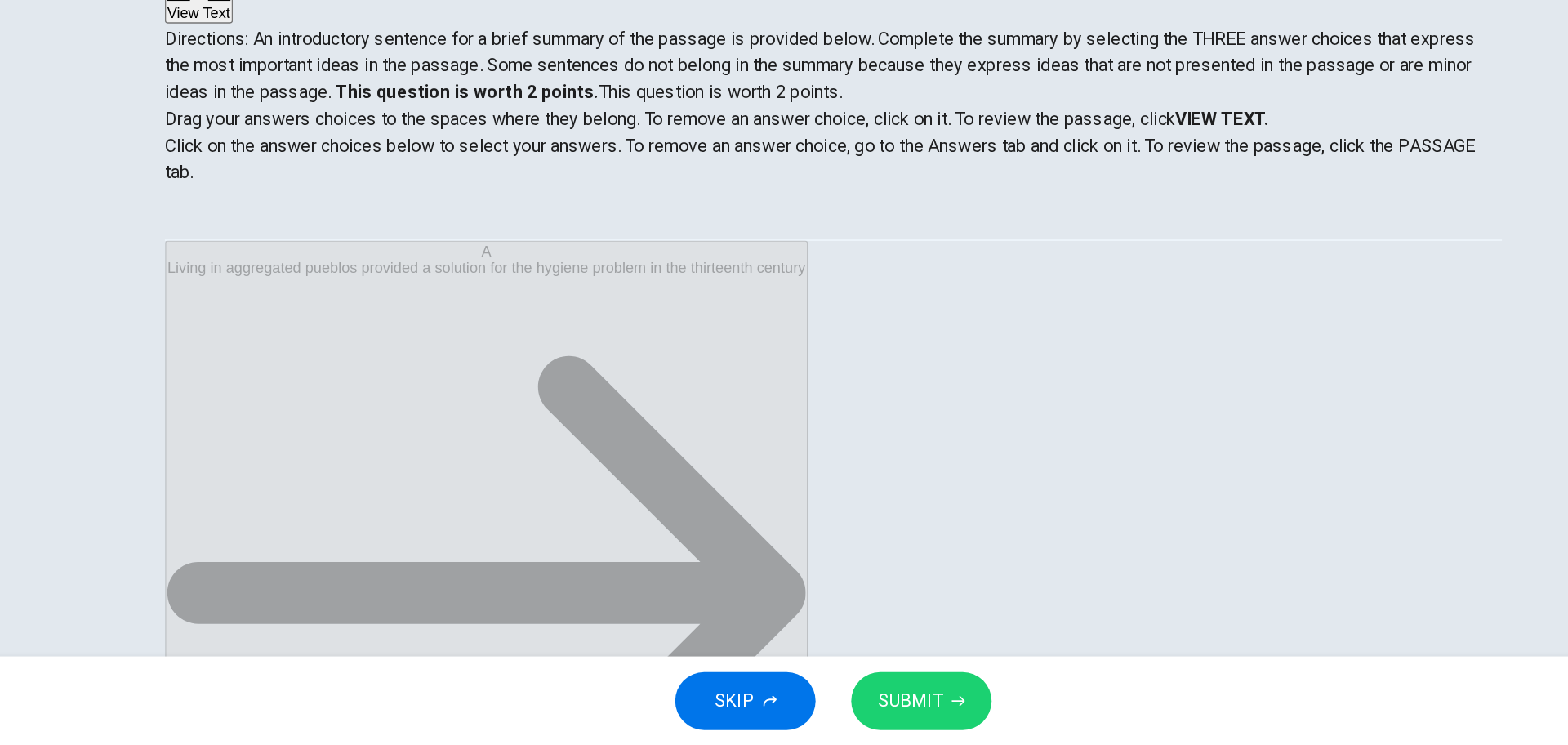
scroll to position [167, 0]
click at [829, 708] on span "SUBMIT" at bounding box center [840, 712] width 48 height 22
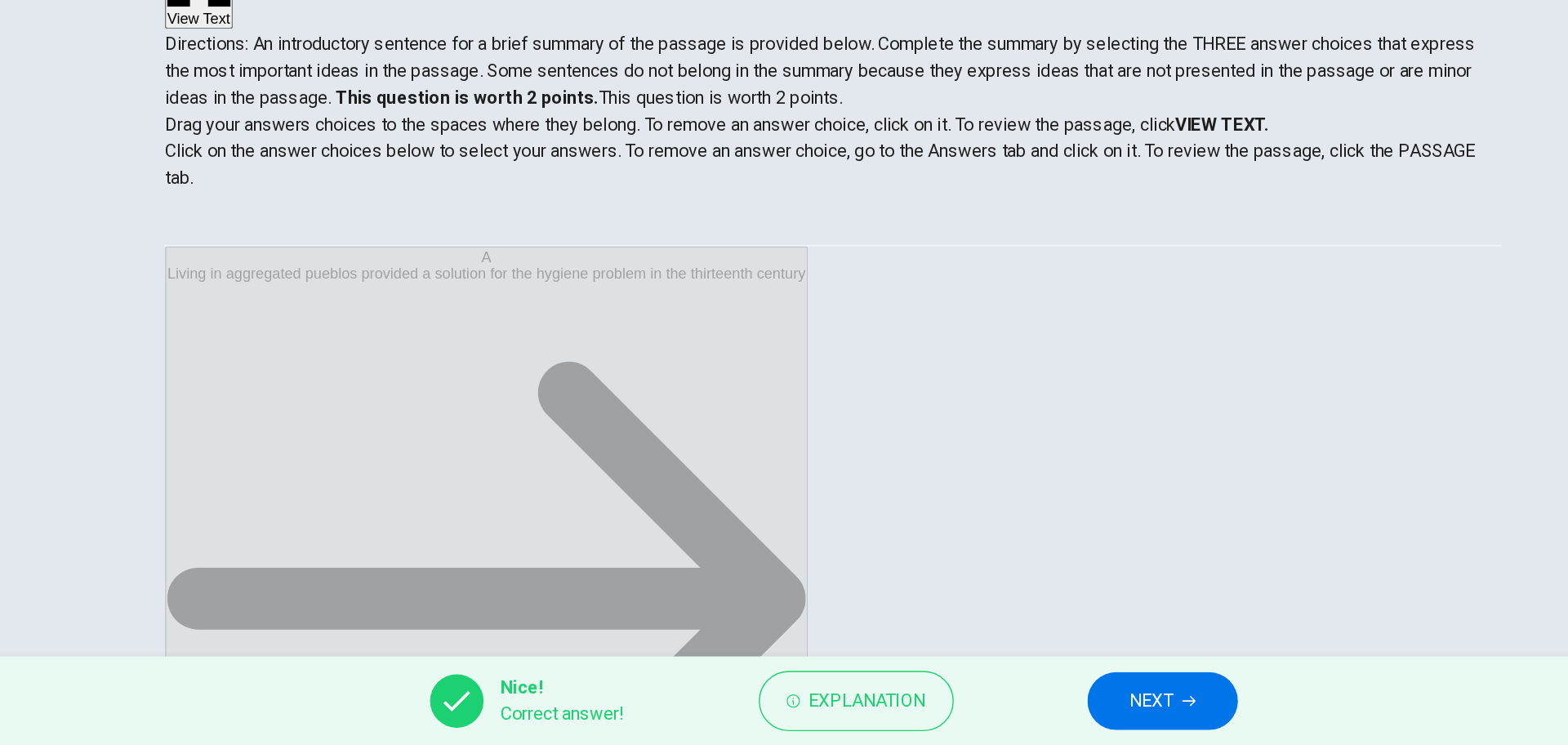
scroll to position [56, 0]
